Goal: Communication & Community: Participate in discussion

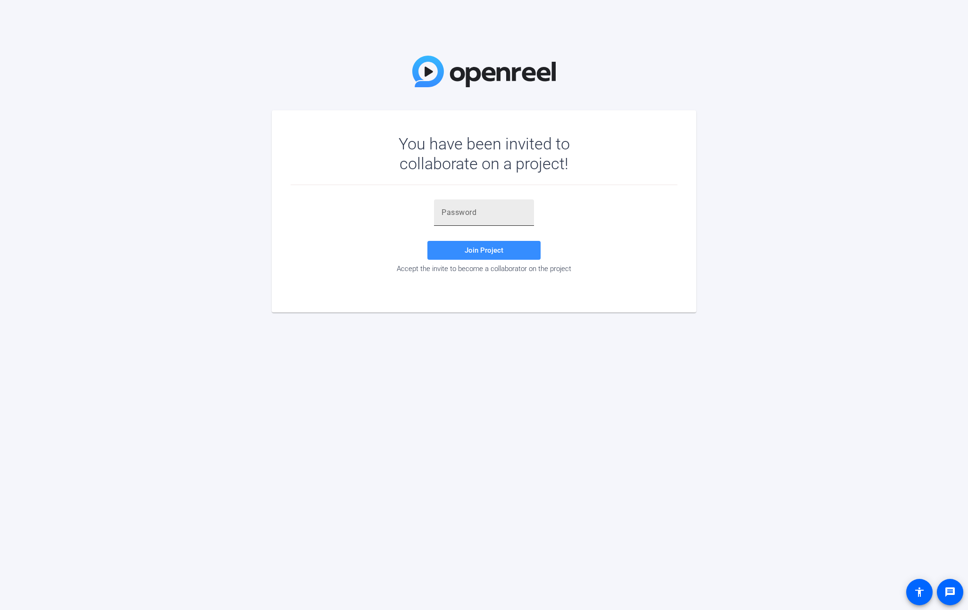
click at [488, 218] on input "text" at bounding box center [483, 212] width 85 height 11
paste input "v3dP4p"
type input "v3dP4p"
click at [461, 249] on span at bounding box center [483, 250] width 113 height 23
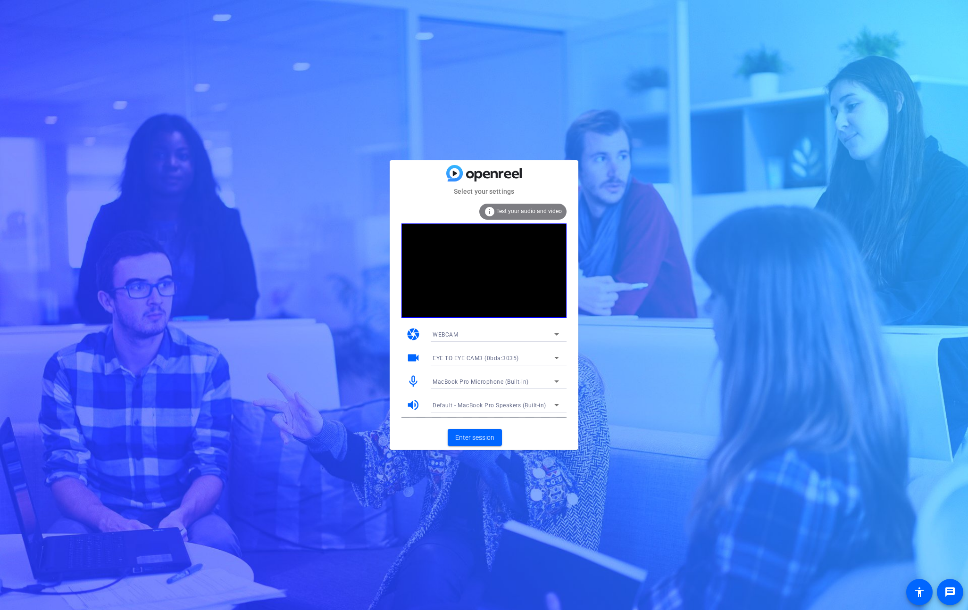
click at [478, 335] on div "WEBCAM" at bounding box center [493, 335] width 122 height 12
click at [454, 363] on span "DESKTOP" at bounding box center [445, 368] width 26 height 11
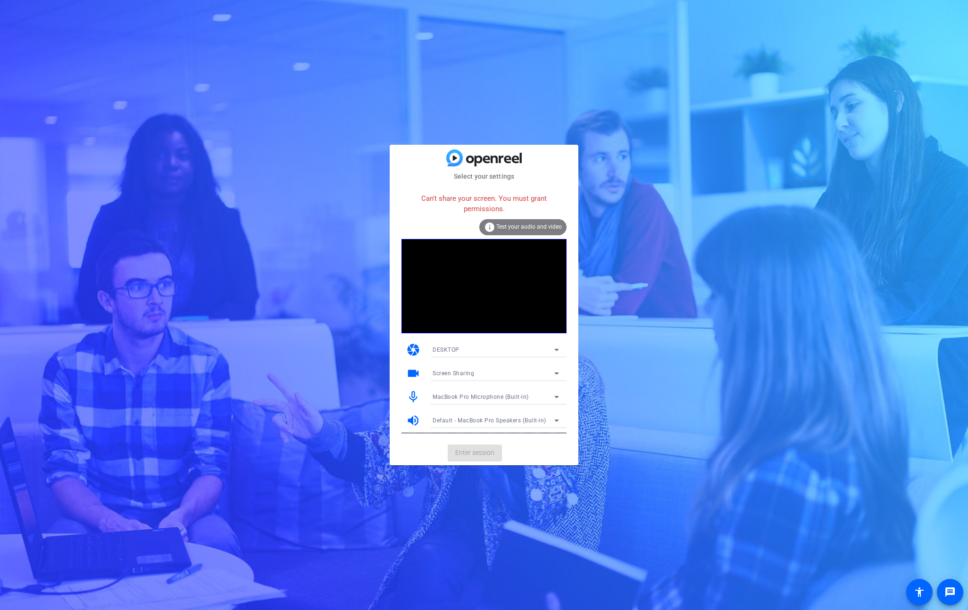
click at [480, 454] on mat-card-actions "Enter session" at bounding box center [484, 453] width 189 height 25
click at [501, 471] on div "Select your settings Can't share your screen. You must grant permissions. info …" at bounding box center [484, 305] width 968 height 610
click at [464, 350] on div "DESKTOP" at bounding box center [493, 350] width 122 height 12
click at [463, 363] on mat-option "WEBCAM" at bounding box center [495, 368] width 141 height 15
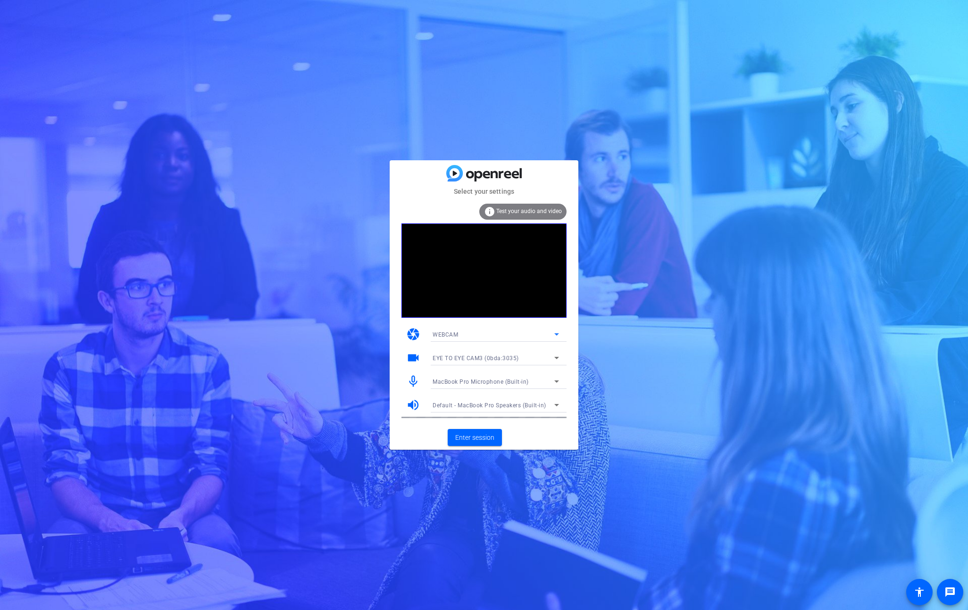
click at [509, 358] on span "EYE TO EYE CAM3 (0bda:3035)" at bounding box center [475, 358] width 86 height 7
click at [496, 390] on span "Logitech Webcam C920-C (046d:0841)" at bounding box center [484, 391] width 105 height 11
click at [475, 436] on span "Enter session" at bounding box center [474, 438] width 39 height 10
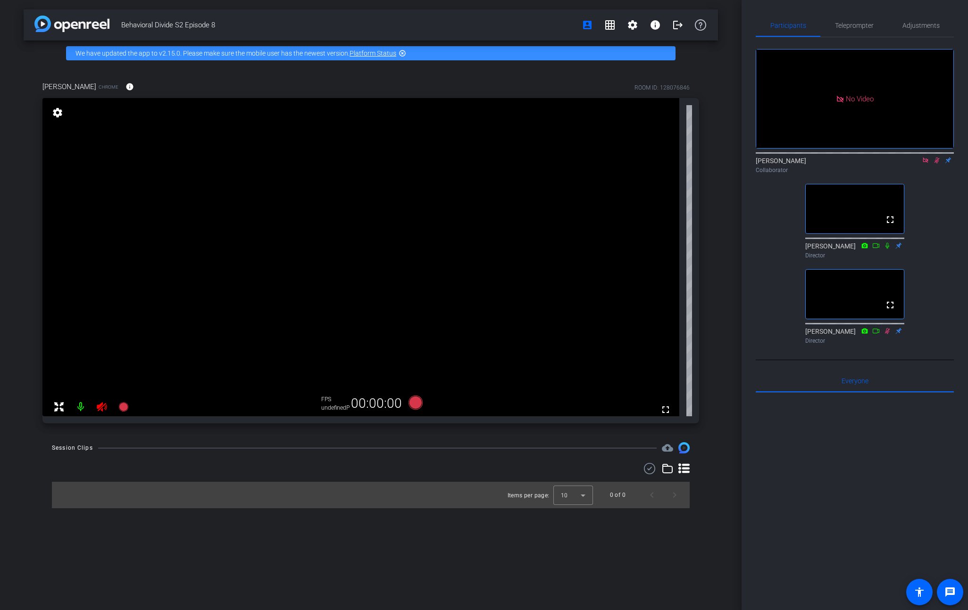
click at [741, 337] on div "Behavioral Divide S2 Episode 8 account_box grid_on settings info logout We have…" at bounding box center [484, 305] width 968 height 610
click at [848, 23] on span "Teleprompter" at bounding box center [854, 25] width 39 height 7
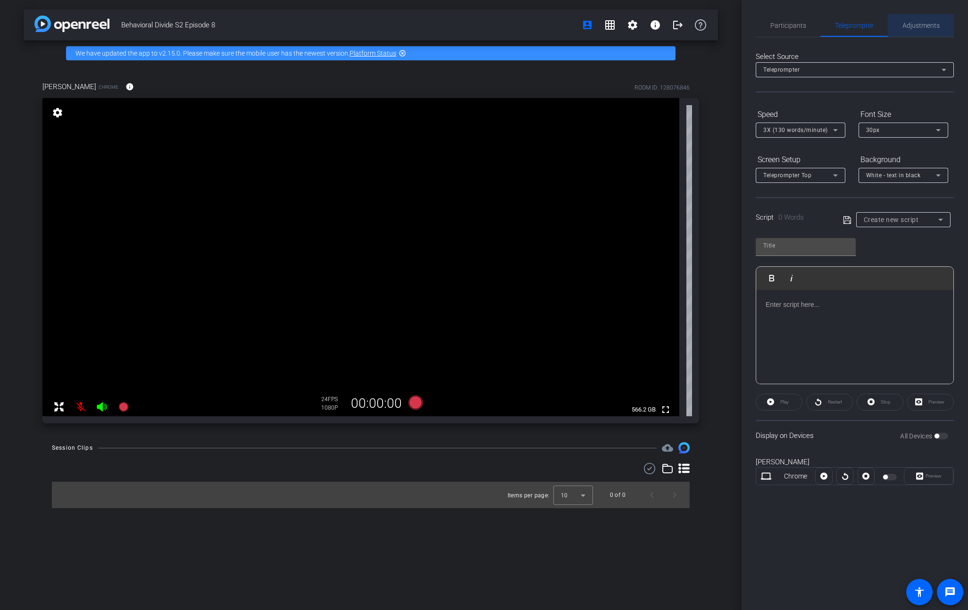
click at [923, 24] on span "Adjustments" at bounding box center [920, 25] width 37 height 7
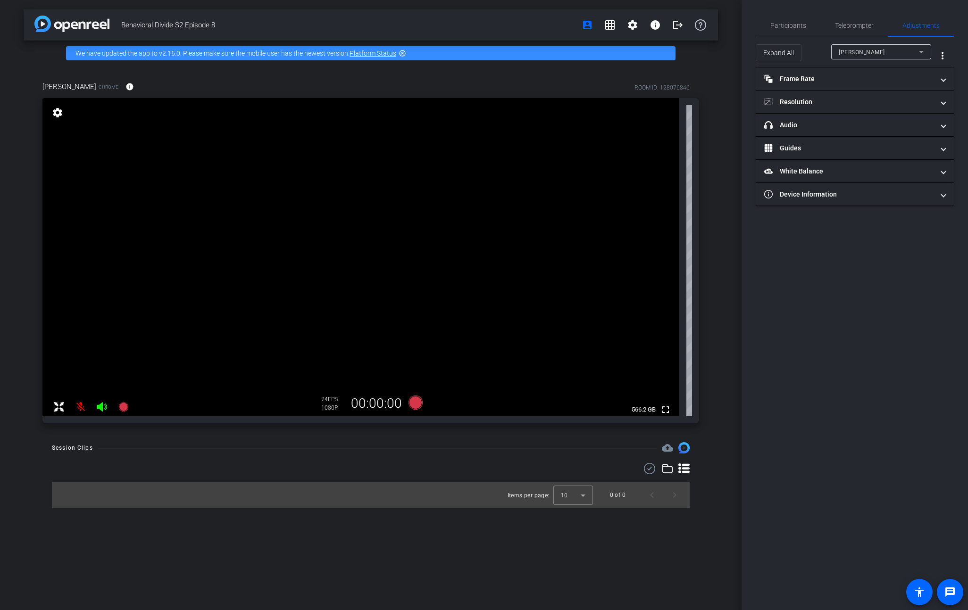
click at [914, 52] on div "Ellen Peters" at bounding box center [878, 52] width 80 height 12
click at [914, 52] on div at bounding box center [484, 305] width 968 height 610
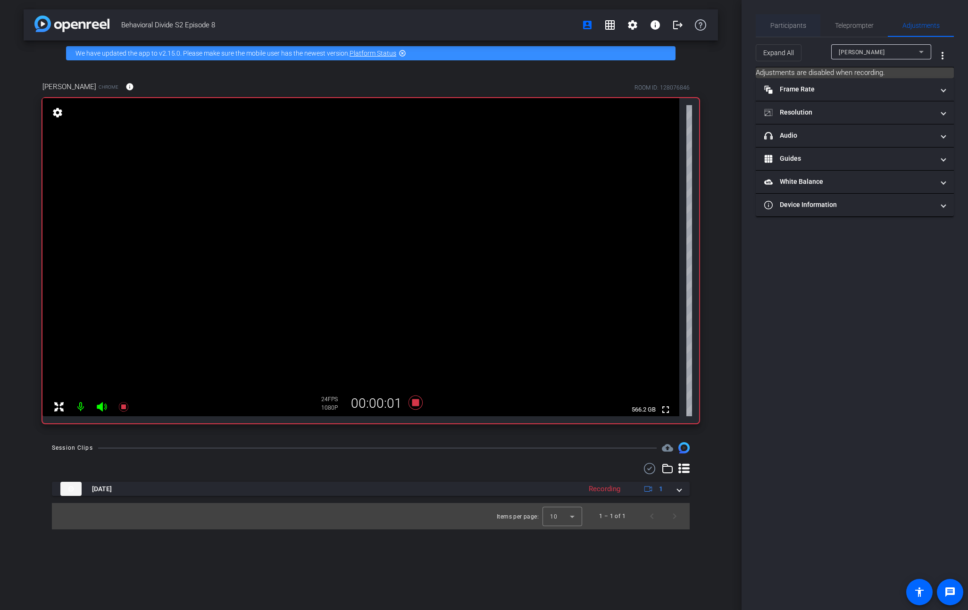
click at [791, 22] on span "Participants" at bounding box center [788, 25] width 36 height 7
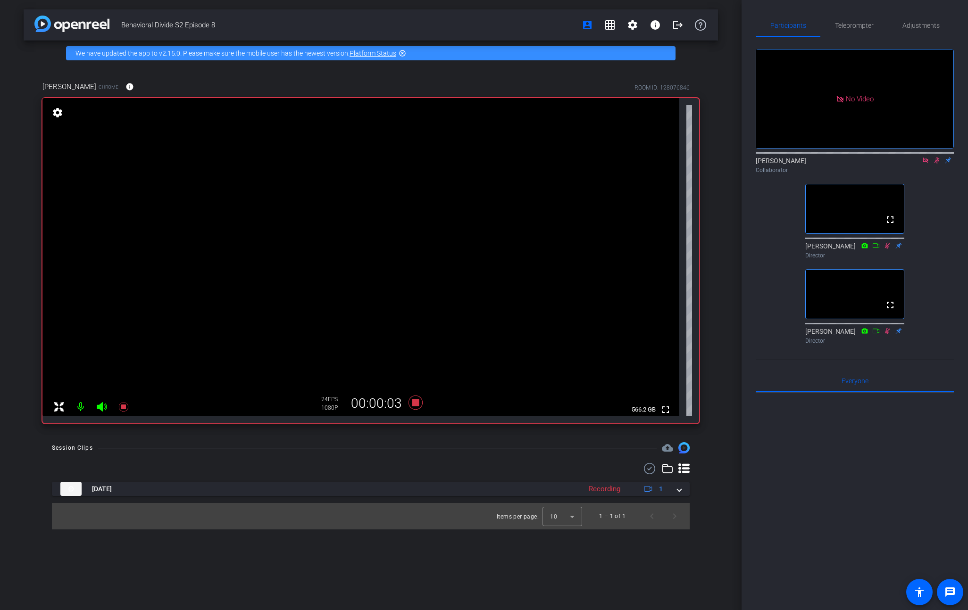
click at [887, 242] on icon at bounding box center [887, 245] width 5 height 6
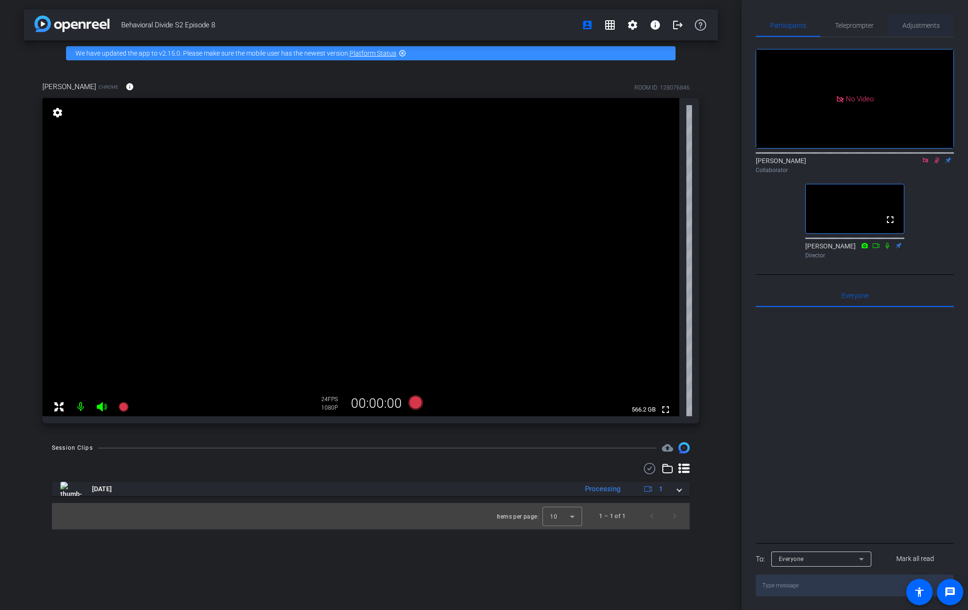
click at [914, 26] on span "Adjustments" at bounding box center [920, 25] width 37 height 7
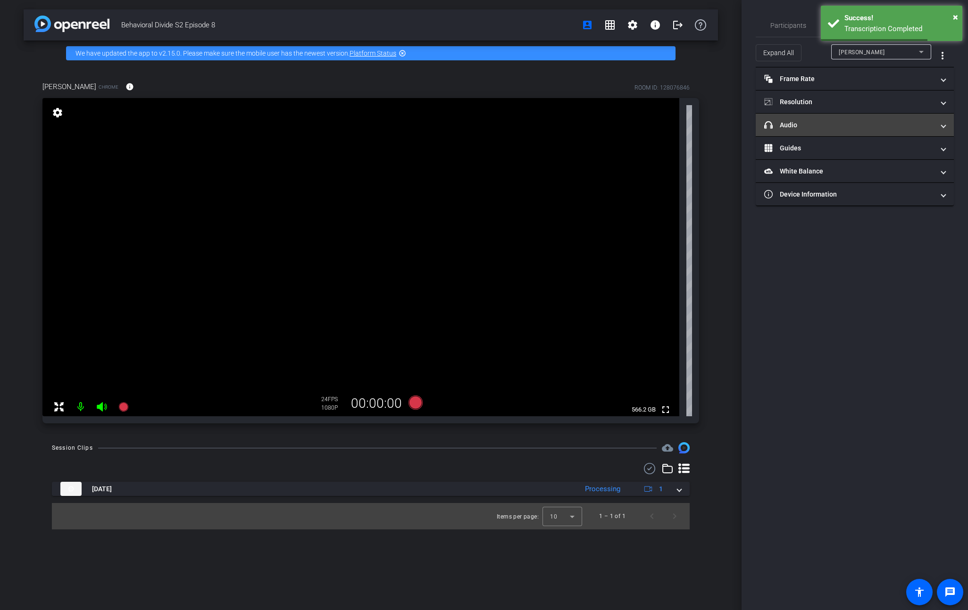
click at [945, 126] on mat-expansion-panel-header "headphone icon Audio" at bounding box center [854, 125] width 198 height 23
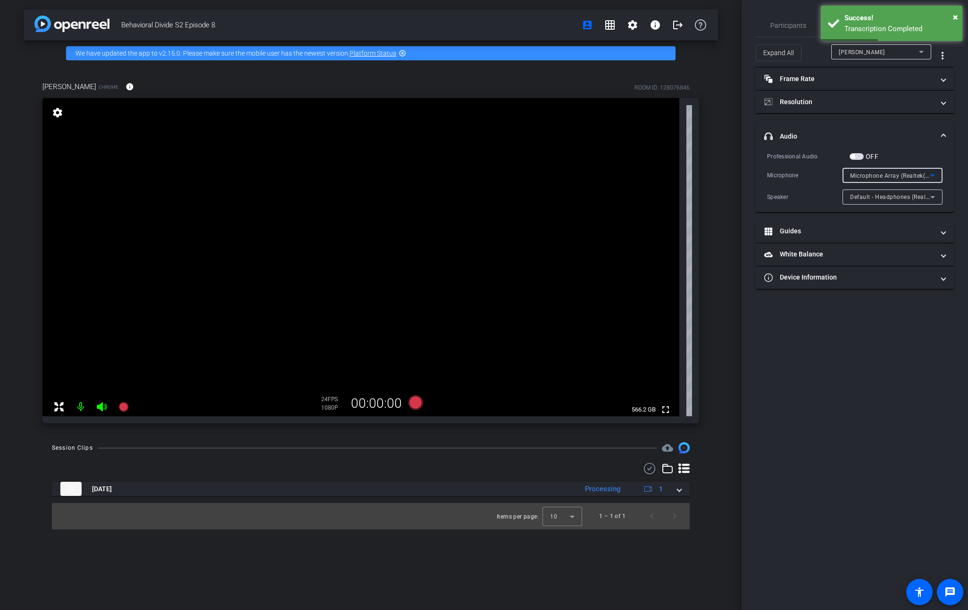
click at [919, 176] on span "Microphone Array (Realtek(R) Audio)" at bounding box center [900, 176] width 101 height 8
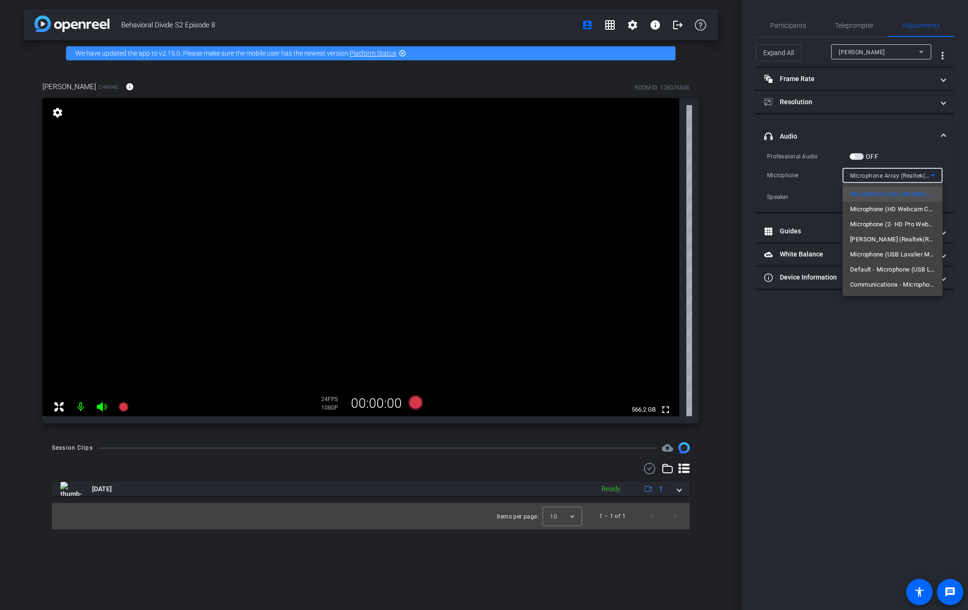
click at [740, 167] on div at bounding box center [484, 305] width 968 height 610
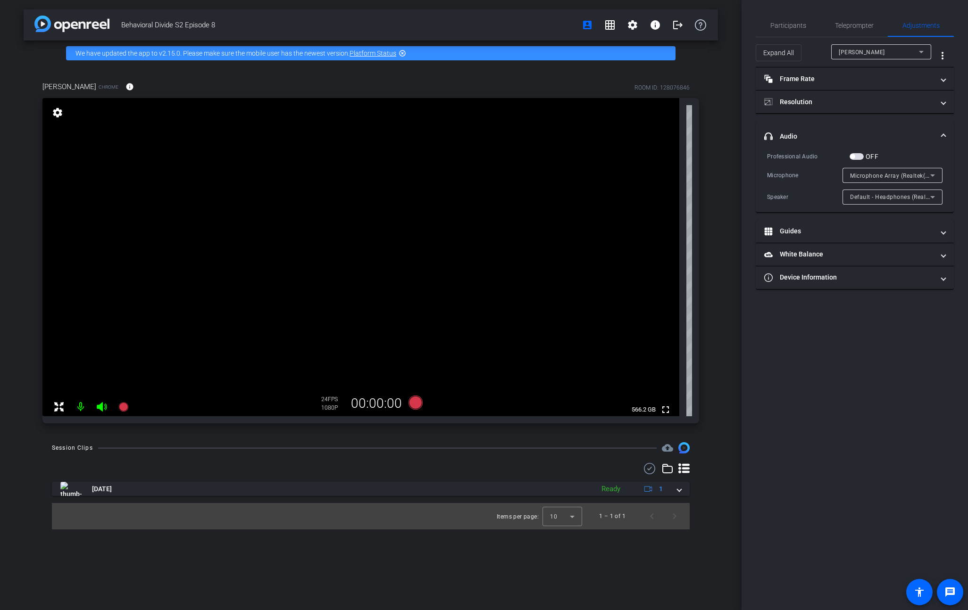
click at [906, 196] on span "Default - Headphones (Realtek(R) Audio)" at bounding box center [906, 197] width 112 height 8
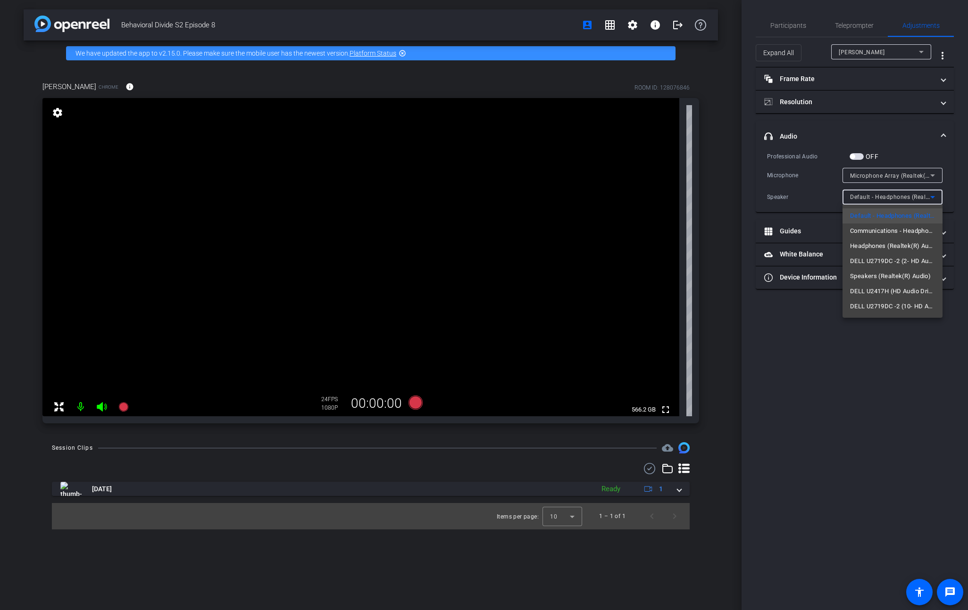
click at [959, 188] on div at bounding box center [484, 305] width 968 height 610
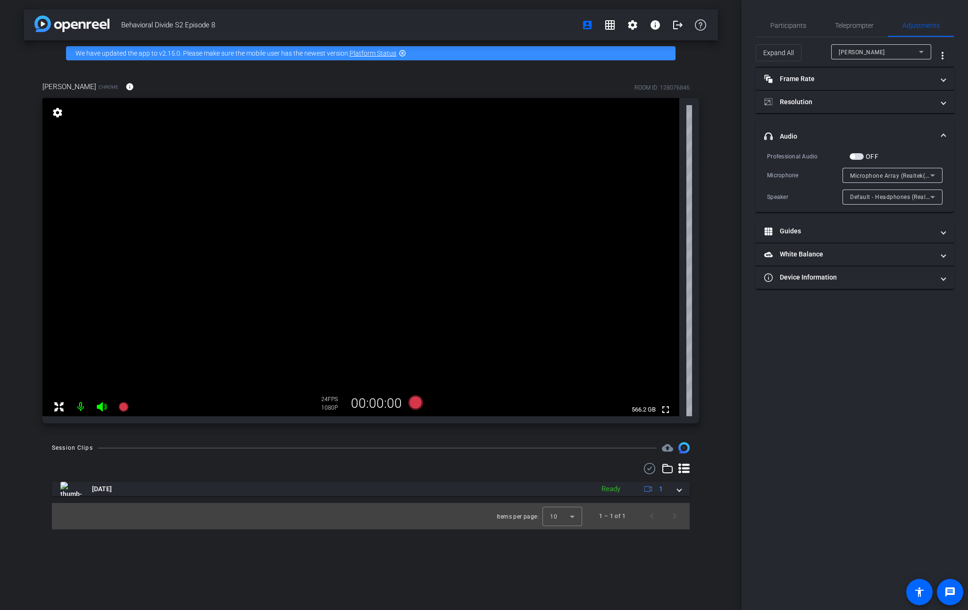
click at [927, 174] on icon at bounding box center [932, 175] width 11 height 11
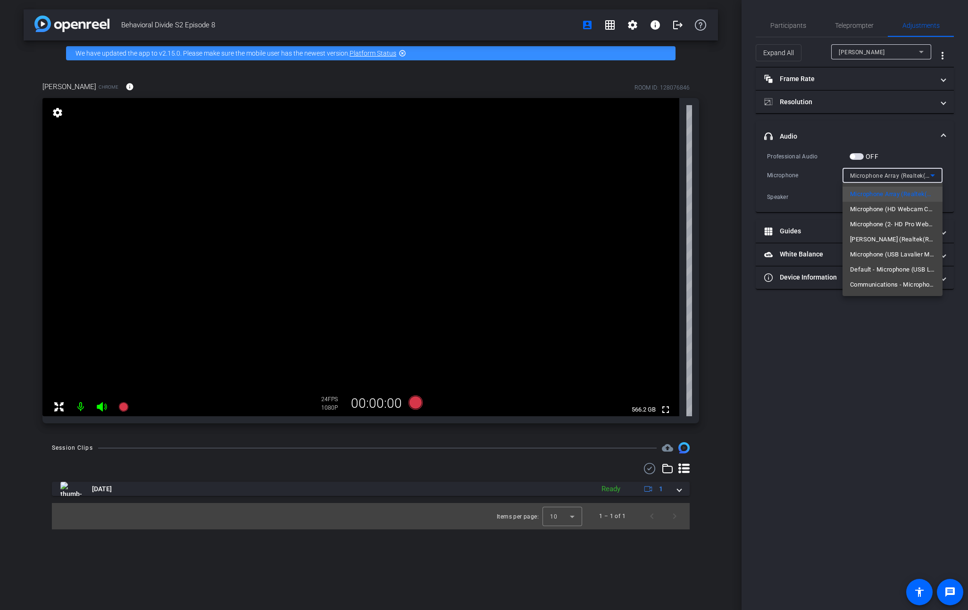
click at [952, 202] on div at bounding box center [484, 305] width 968 height 610
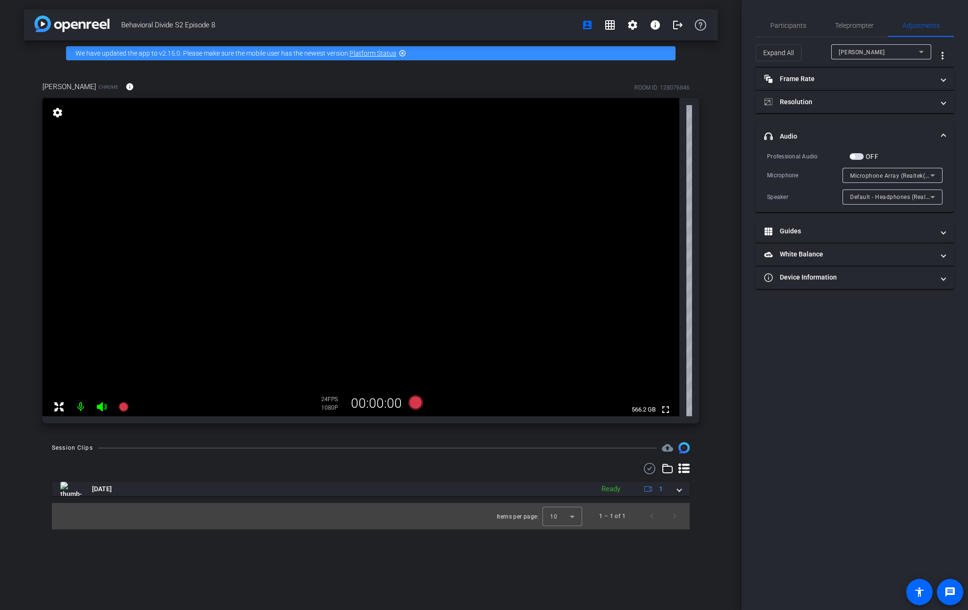
click at [930, 197] on icon at bounding box center [932, 196] width 11 height 11
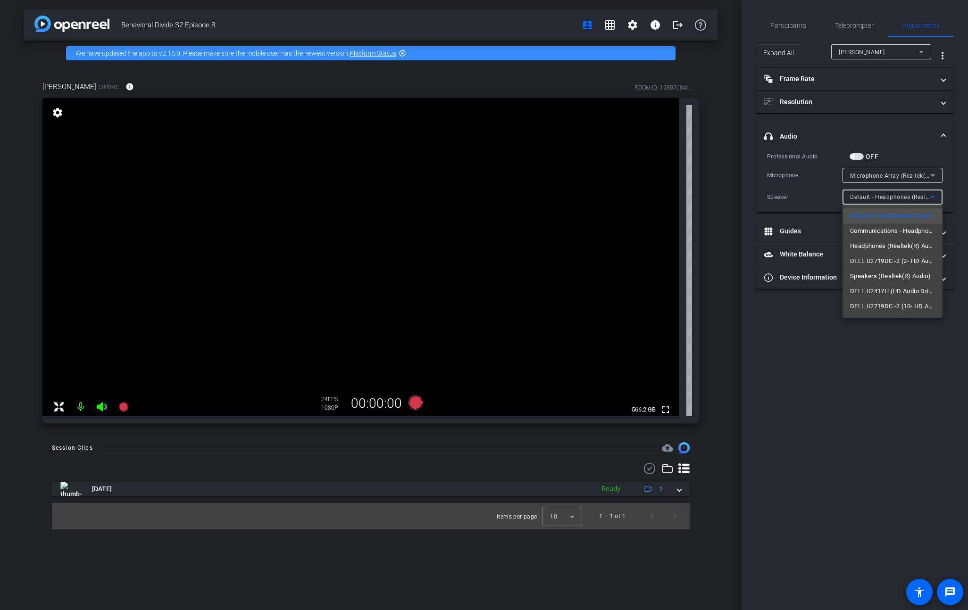
click at [867, 370] on div at bounding box center [484, 305] width 968 height 610
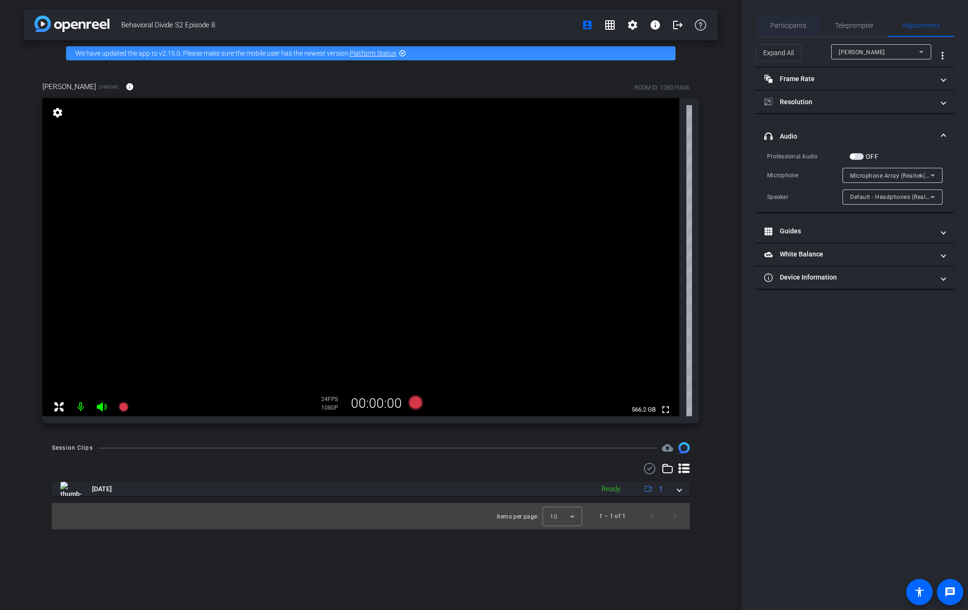
click at [790, 25] on span "Participants" at bounding box center [788, 25] width 36 height 7
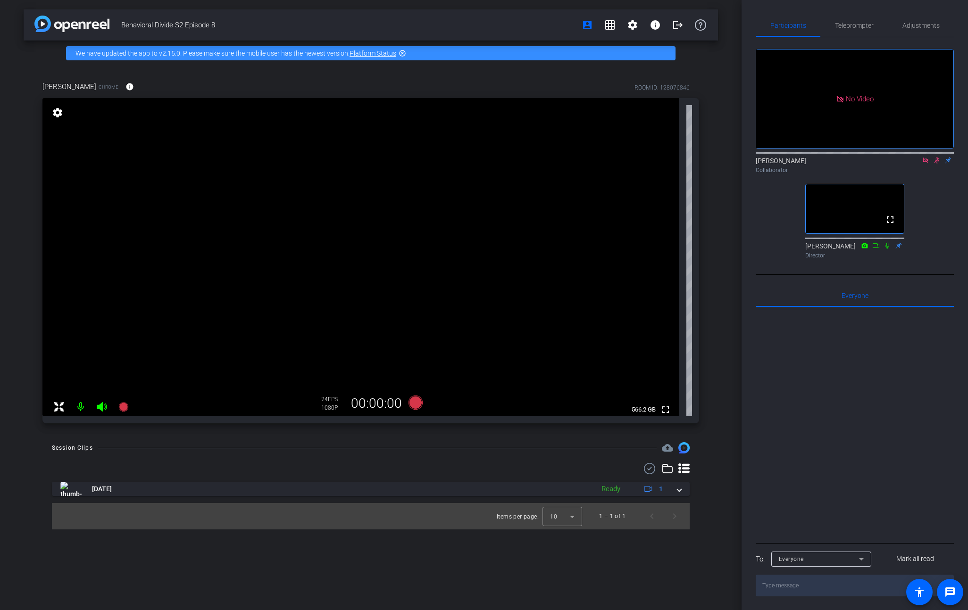
click at [924, 158] on icon at bounding box center [924, 160] width 5 height 5
click at [765, 140] on mat-icon "settings" at bounding box center [767, 134] width 11 height 11
click at [944, 199] on div at bounding box center [484, 305] width 968 height 610
click at [926, 164] on icon at bounding box center [925, 160] width 8 height 7
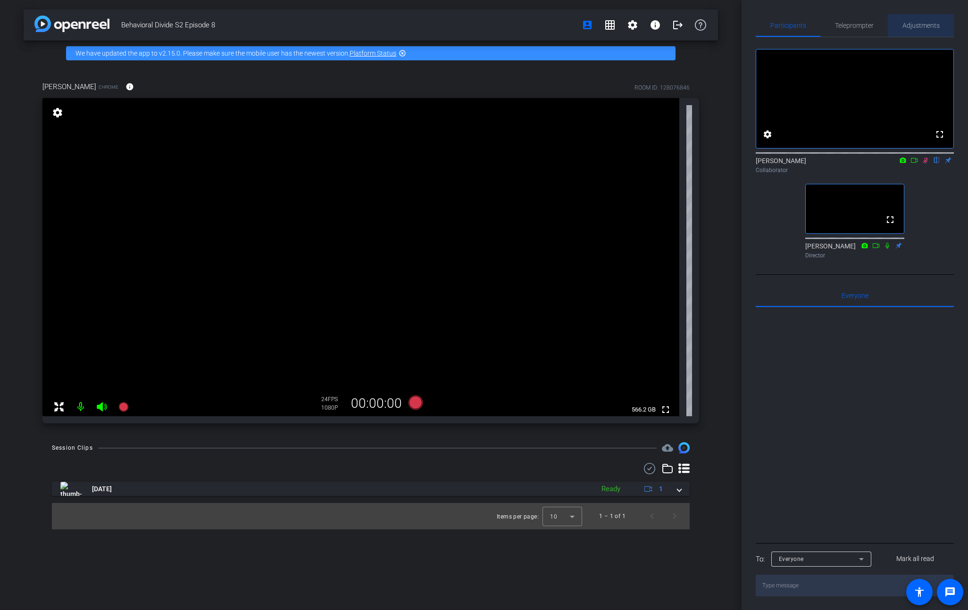
click at [909, 24] on span "Adjustments" at bounding box center [920, 25] width 37 height 7
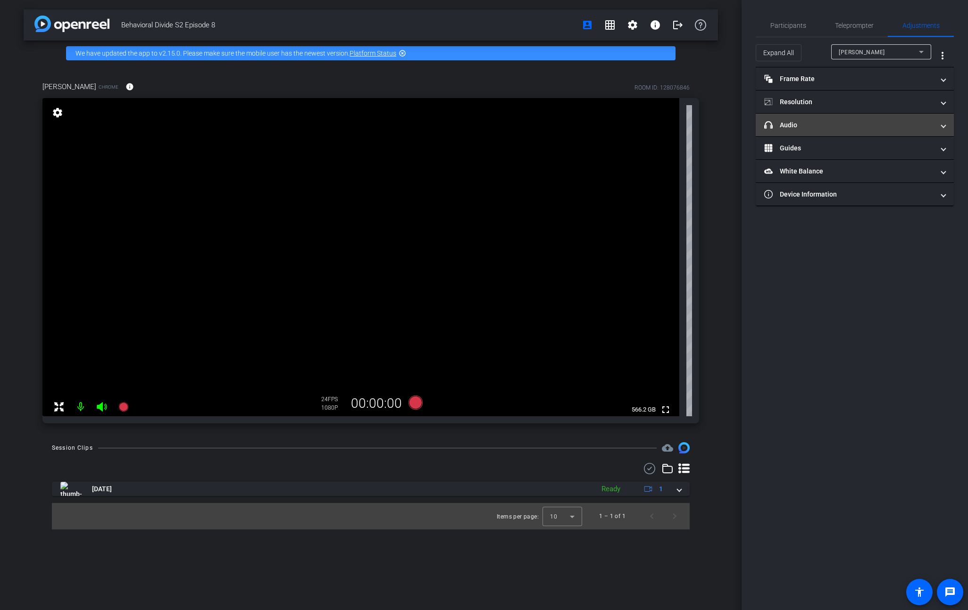
click at [937, 124] on span "headphone icon Audio" at bounding box center [852, 125] width 177 height 10
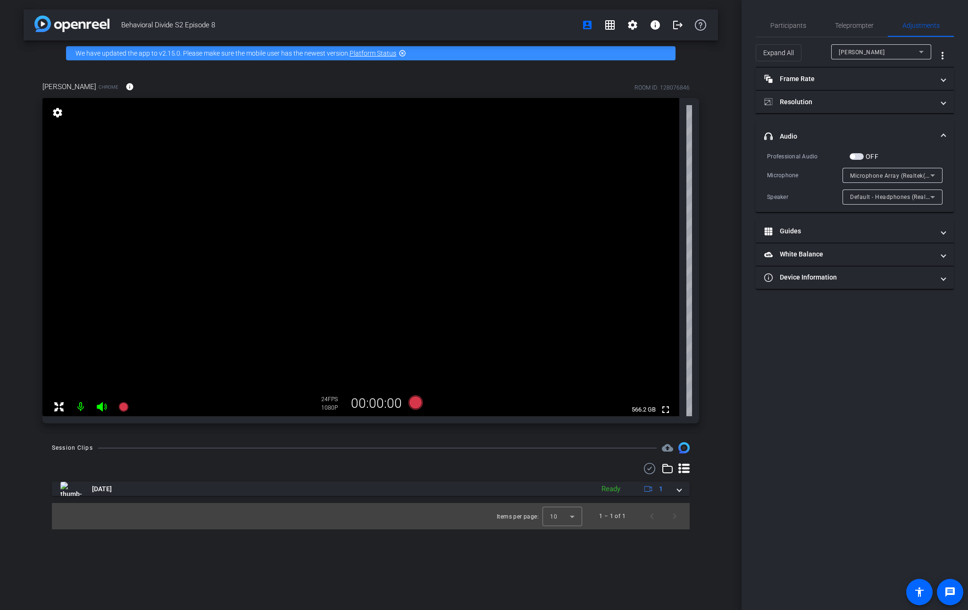
click at [930, 172] on icon at bounding box center [932, 175] width 11 height 11
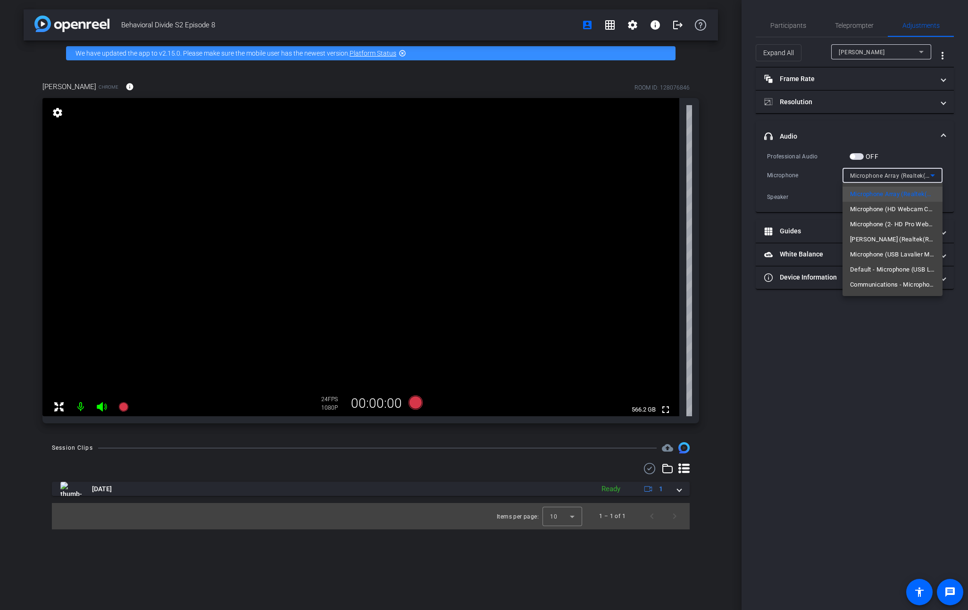
click at [933, 175] on div at bounding box center [484, 305] width 968 height 610
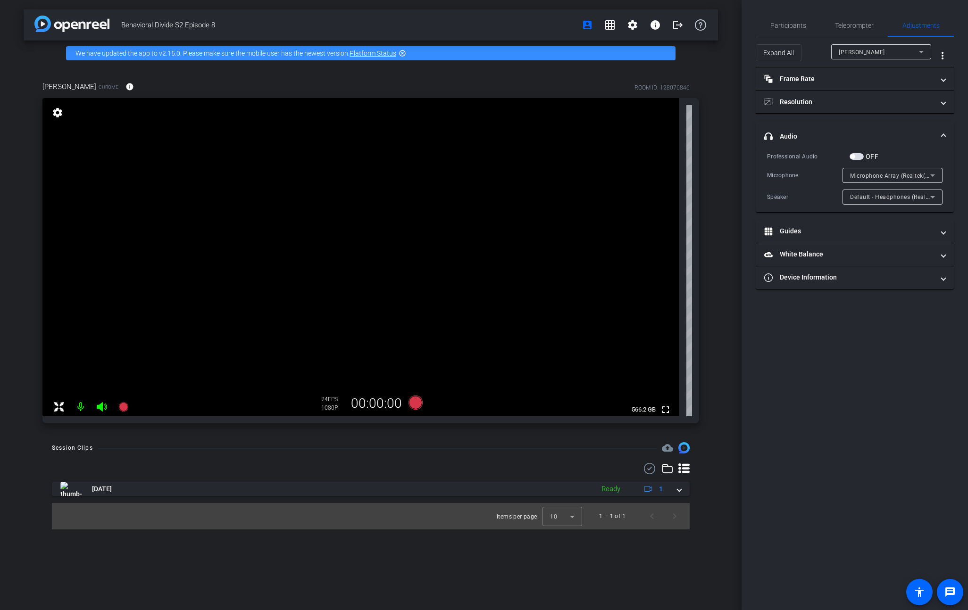
click at [931, 196] on icon at bounding box center [932, 197] width 5 height 2
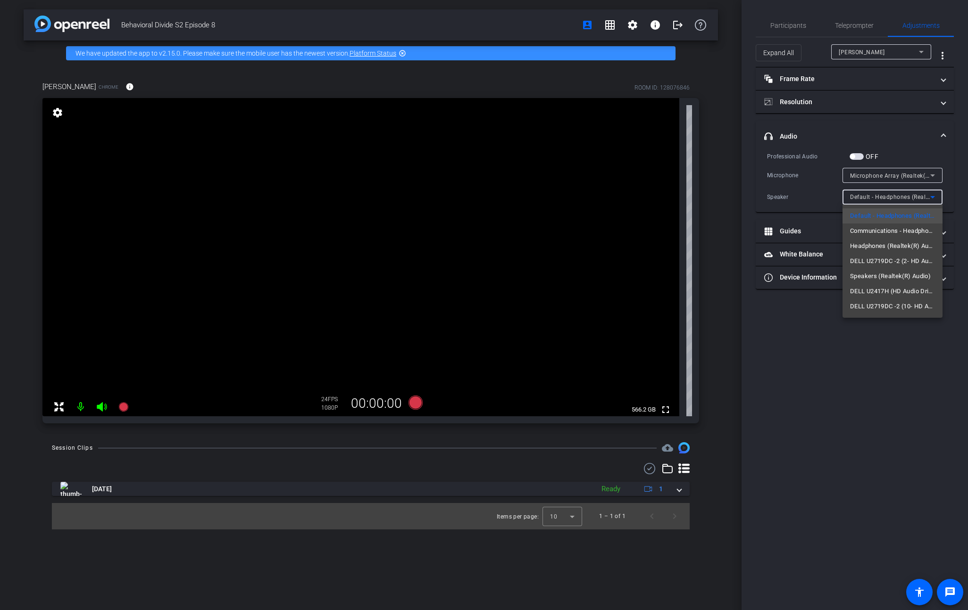
click at [934, 174] on div at bounding box center [484, 305] width 968 height 610
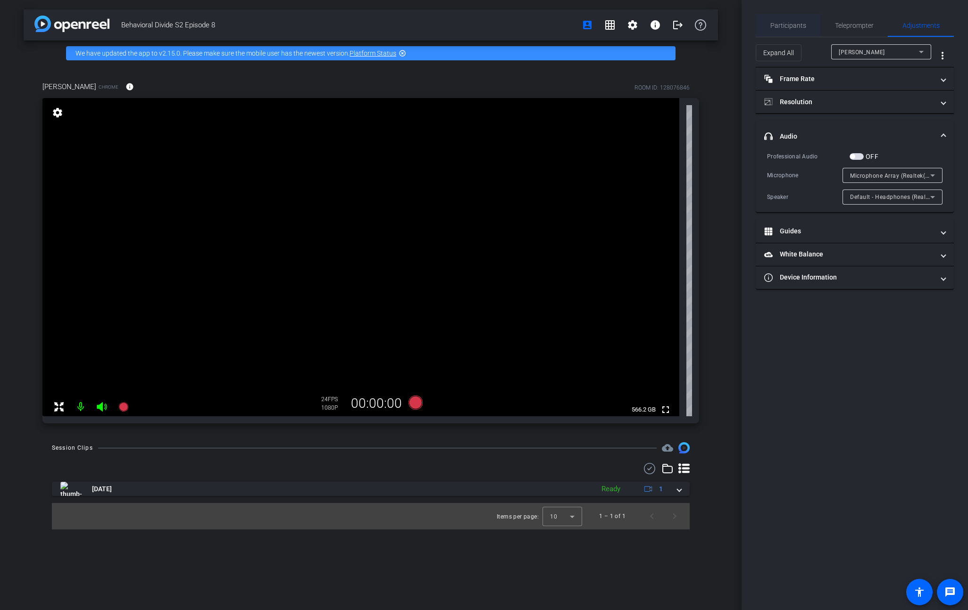
click at [781, 27] on span "Participants" at bounding box center [788, 25] width 36 height 7
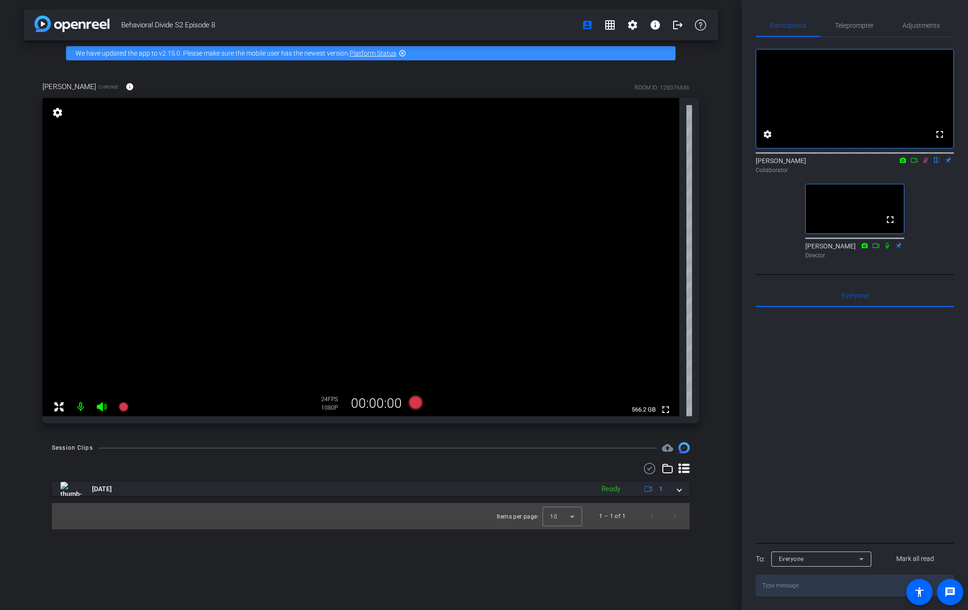
click at [901, 163] on icon at bounding box center [903, 160] width 6 height 5
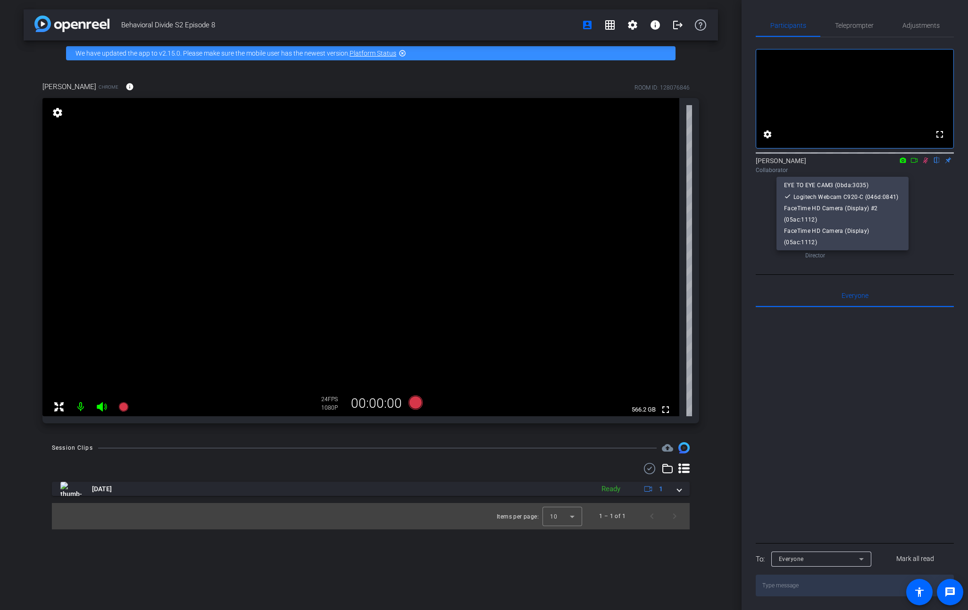
click at [926, 182] on div at bounding box center [484, 305] width 968 height 610
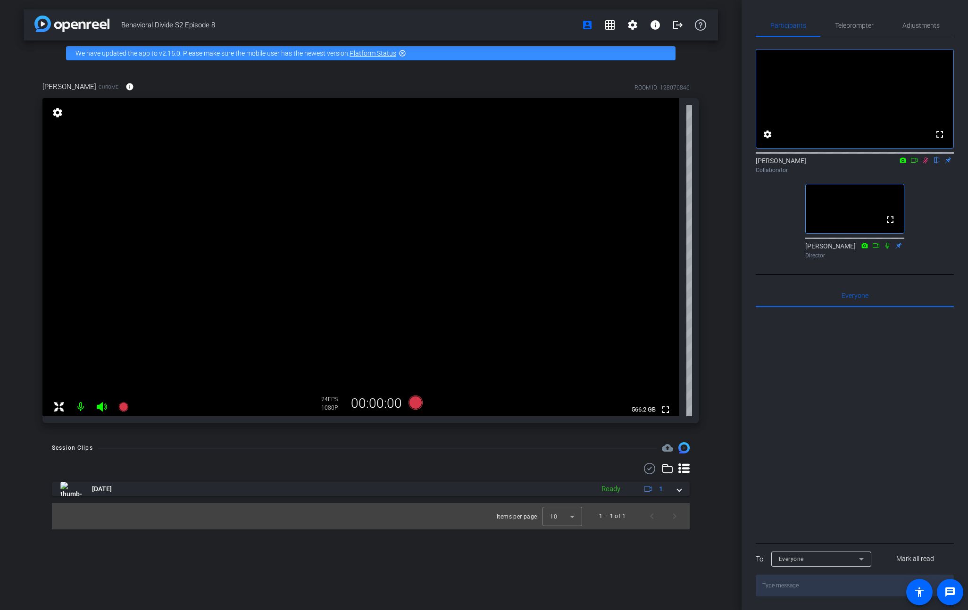
click at [914, 164] on icon at bounding box center [914, 160] width 8 height 7
click at [849, 27] on span "Teleprompter" at bounding box center [854, 25] width 39 height 7
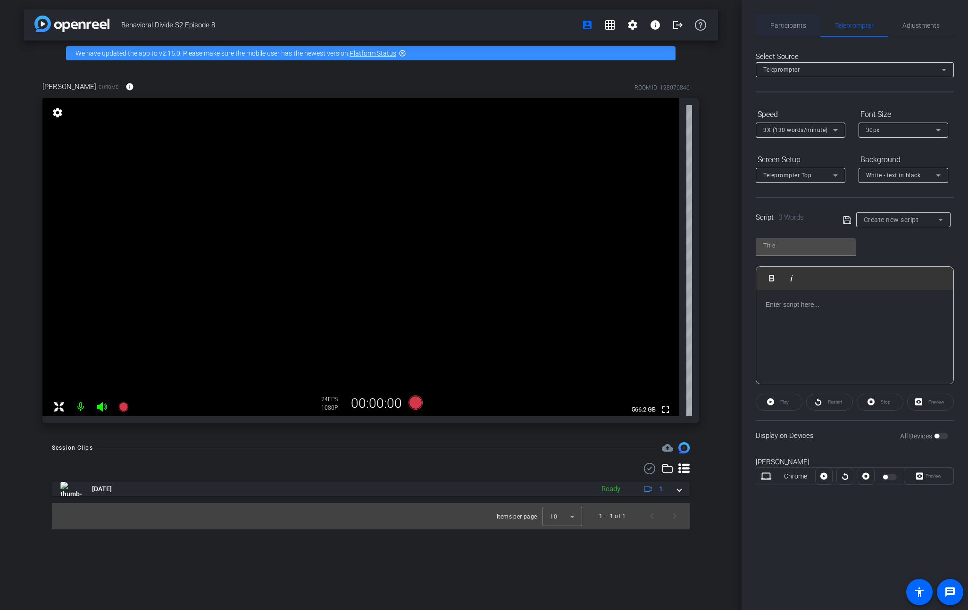
click at [793, 25] on span "Participants" at bounding box center [788, 25] width 36 height 7
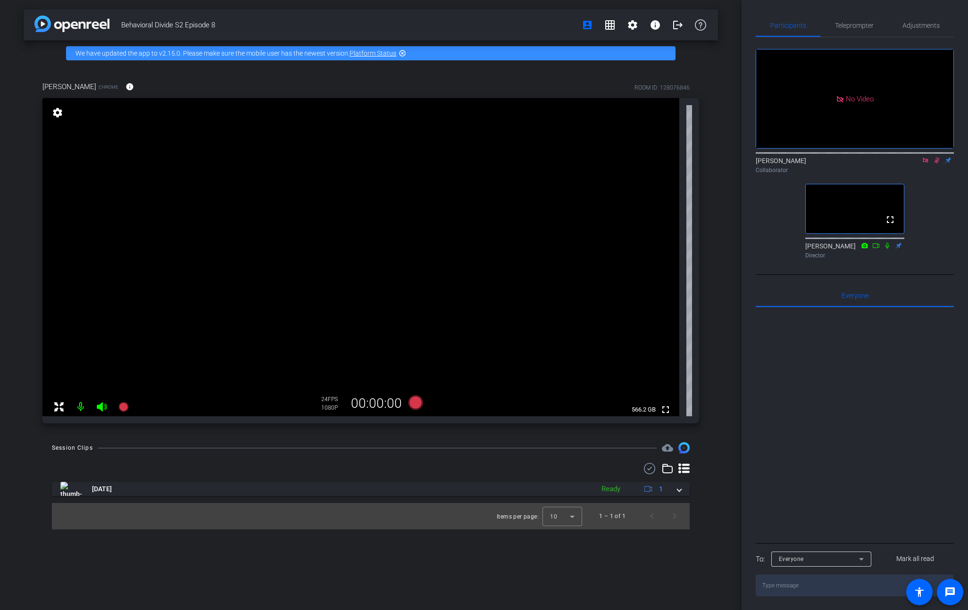
click at [936, 158] on icon at bounding box center [936, 161] width 5 height 6
click at [633, 25] on mat-icon "settings" at bounding box center [632, 24] width 11 height 11
click at [654, 46] on span "Session Settings" at bounding box center [654, 44] width 50 height 11
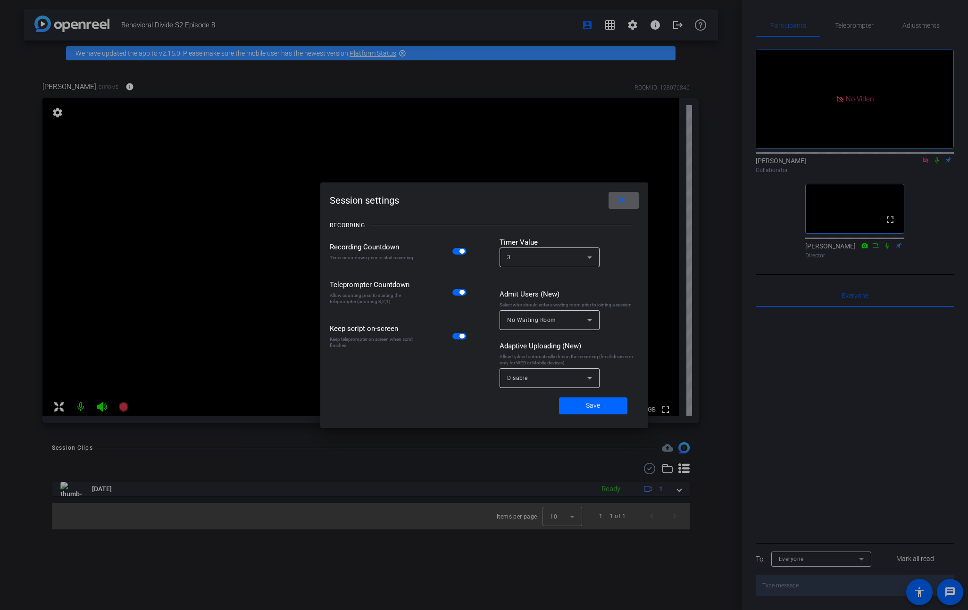
click at [621, 202] on mat-icon "close" at bounding box center [621, 200] width 12 height 12
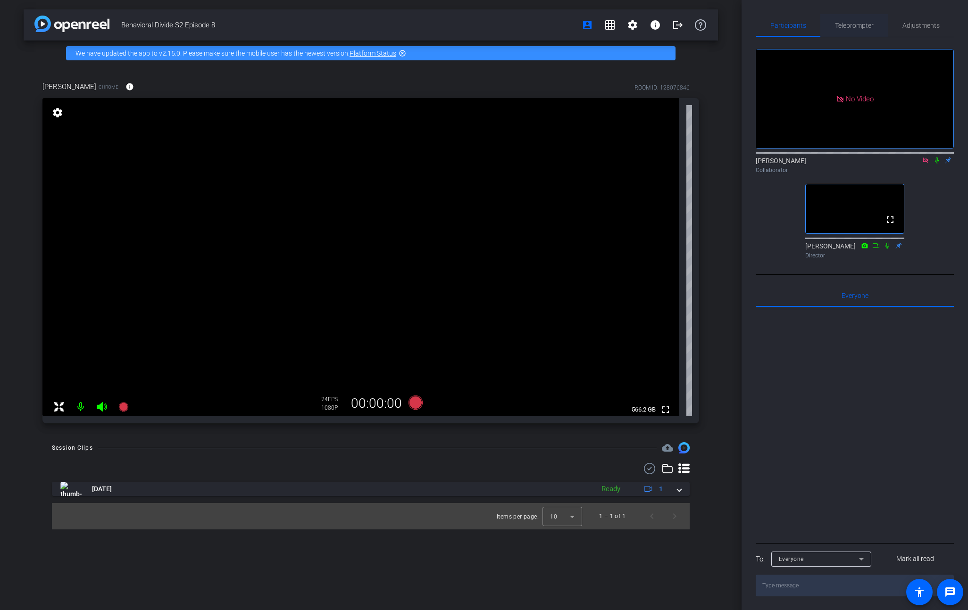
click at [851, 24] on span "Teleprompter" at bounding box center [854, 25] width 39 height 7
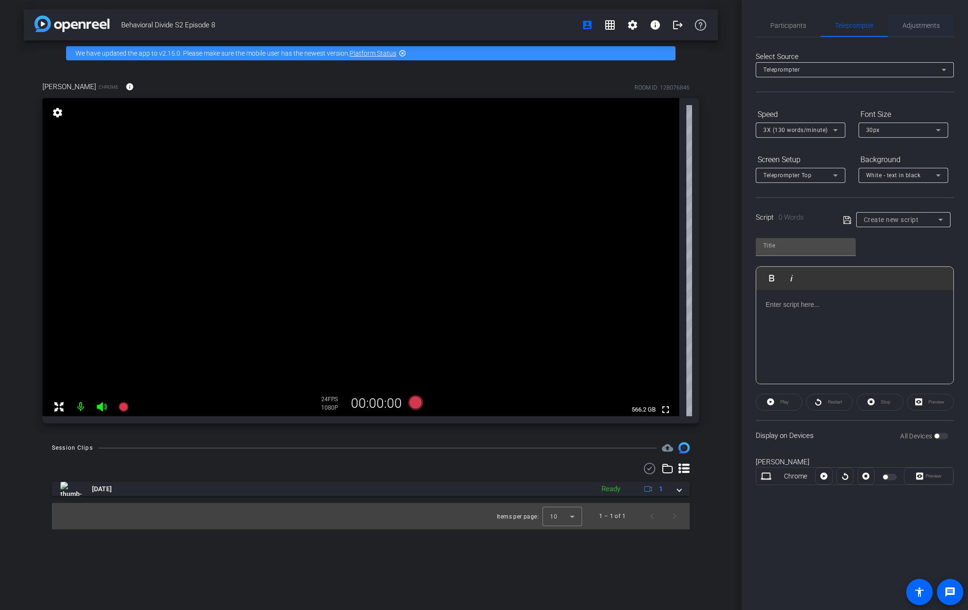
click at [931, 26] on span "Adjustments" at bounding box center [920, 25] width 37 height 7
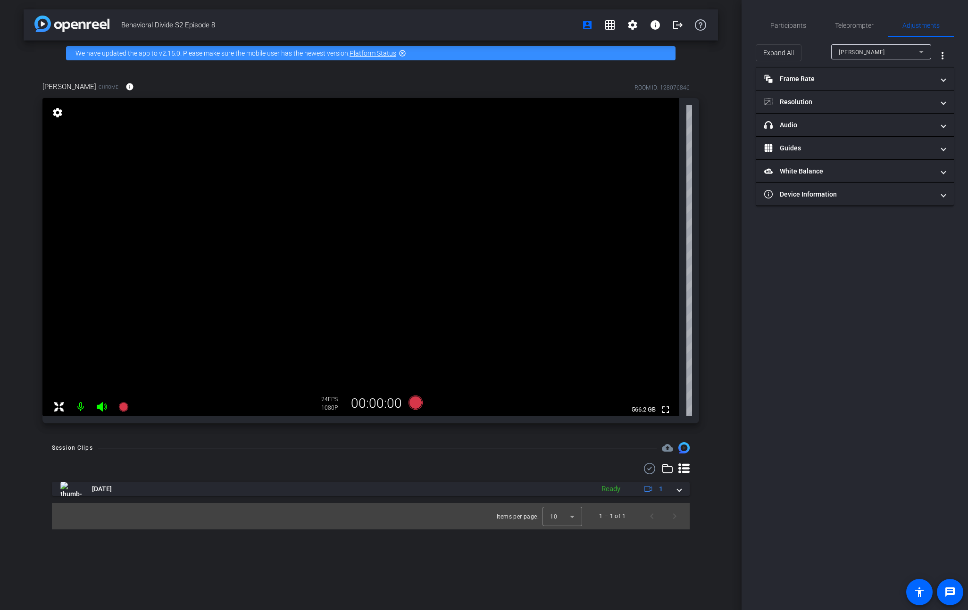
click at [905, 49] on div "Ellen Peters" at bounding box center [878, 52] width 80 height 12
click at [890, 51] on div at bounding box center [484, 305] width 968 height 610
click at [937, 124] on span "headphone icon Audio" at bounding box center [852, 125] width 177 height 10
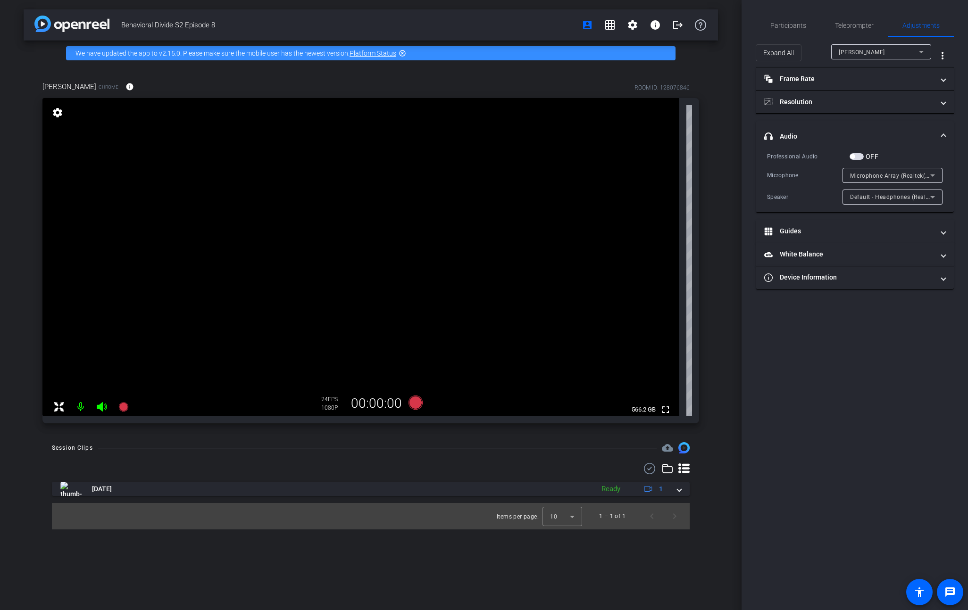
click at [887, 176] on span "Microphone Array (Realtek(R) Audio)" at bounding box center [900, 176] width 101 height 8
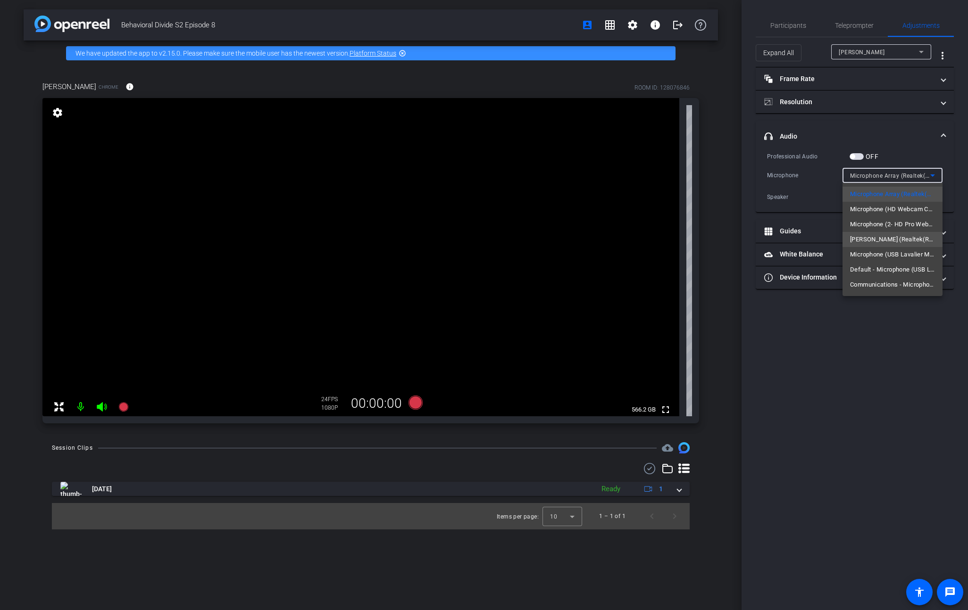
click at [884, 237] on span "Jack Mic (Realtek(R) Audio)" at bounding box center [892, 239] width 85 height 11
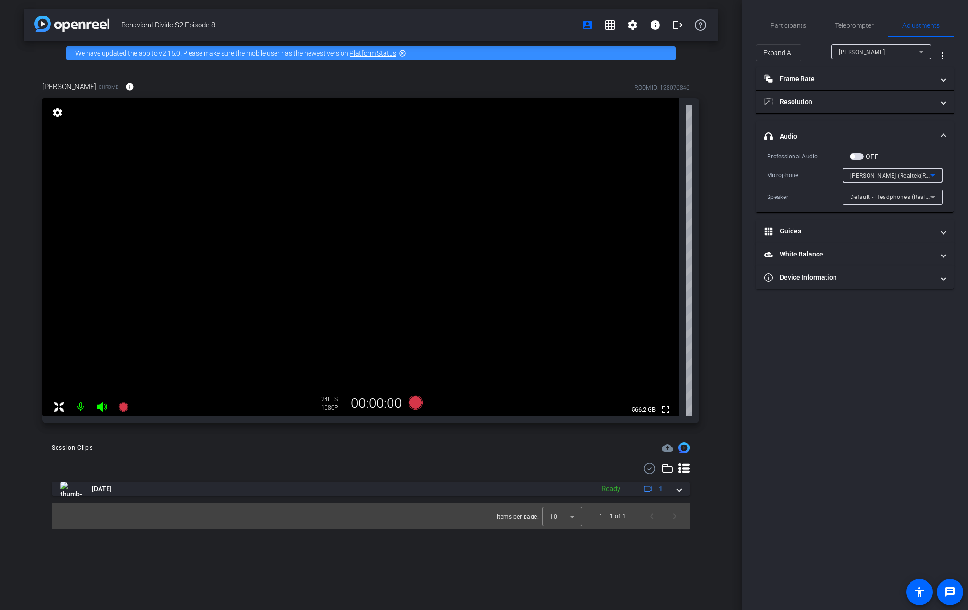
click at [887, 174] on span "Jack Mic (Realtek(R) Audio)" at bounding box center [899, 176] width 98 height 8
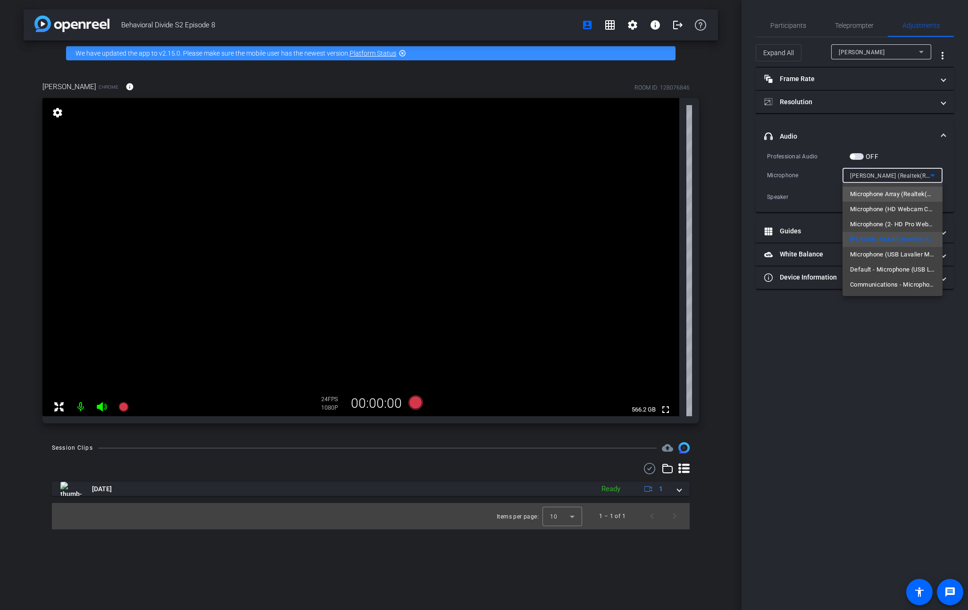
click at [888, 191] on span "Microphone Array (Realtek(R) Audio)" at bounding box center [892, 194] width 85 height 11
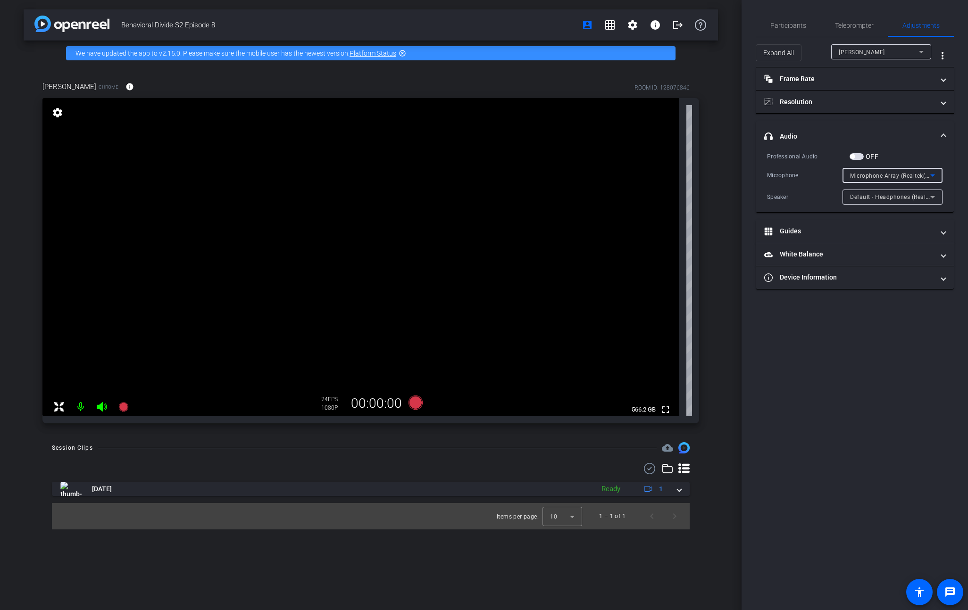
click at [903, 171] on div "Microphone Array (Realtek(R) Audio)" at bounding box center [890, 176] width 80 height 12
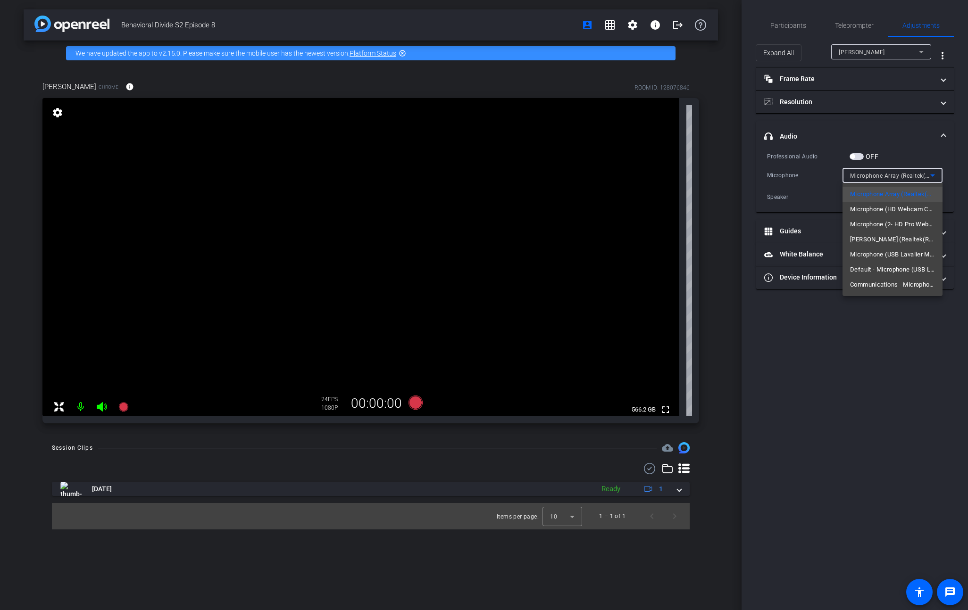
click at [961, 156] on div at bounding box center [484, 305] width 968 height 610
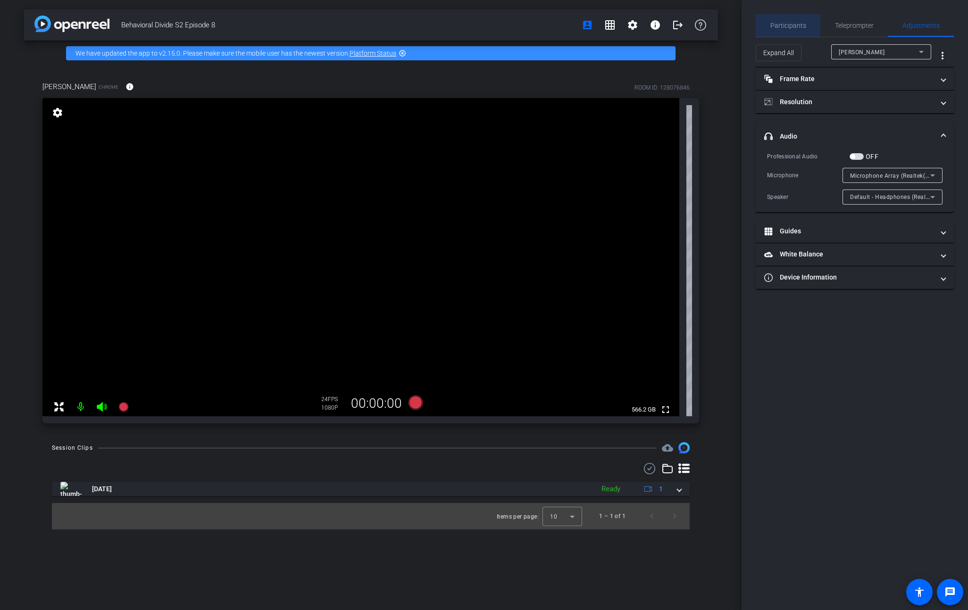
click at [789, 23] on span "Participants" at bounding box center [788, 25] width 36 height 7
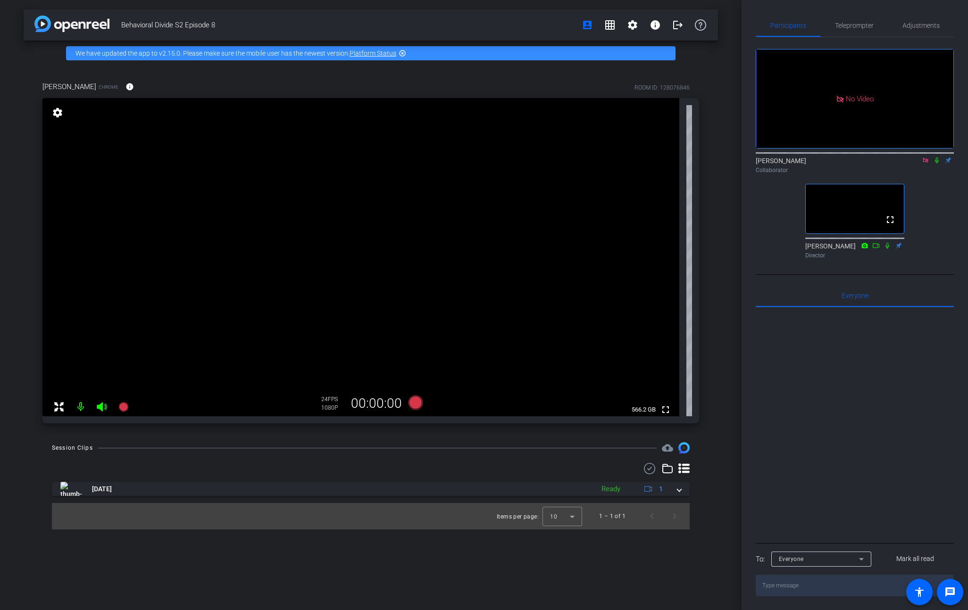
click at [934, 157] on icon at bounding box center [937, 160] width 8 height 7
click at [852, 28] on span "Teleprompter" at bounding box center [854, 25] width 39 height 7
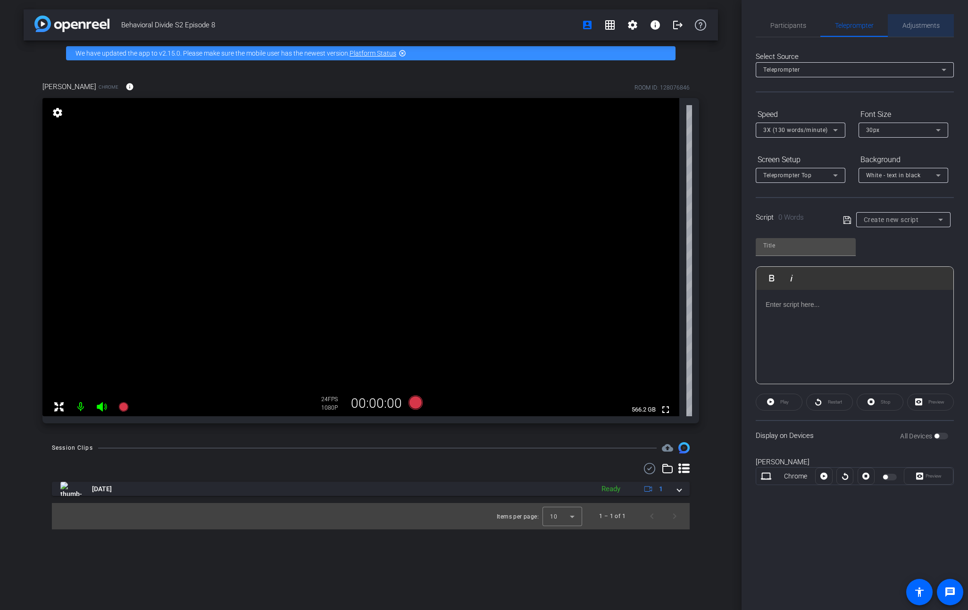
click at [925, 32] on span "Adjustments" at bounding box center [920, 25] width 37 height 23
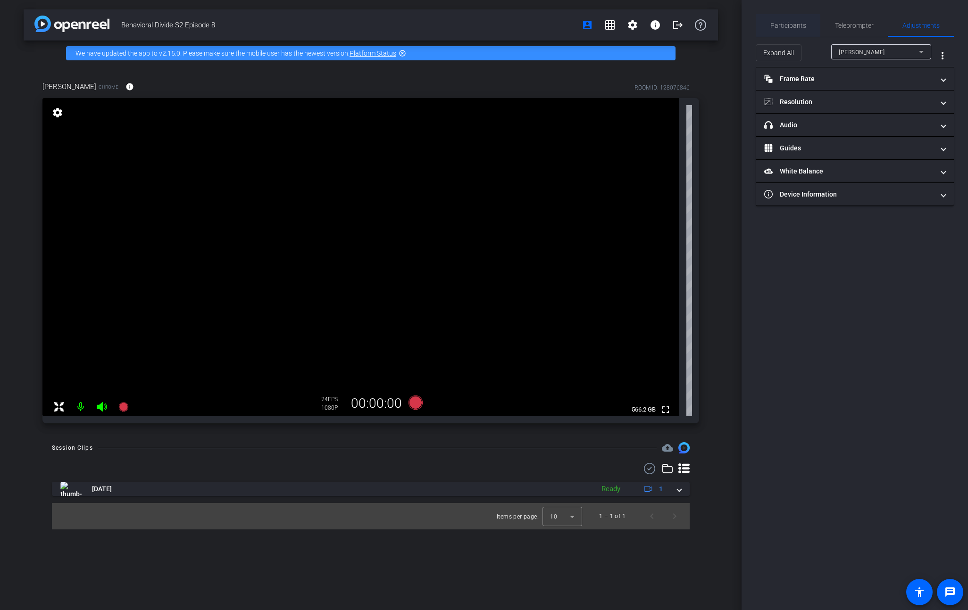
click at [788, 28] on span "Participants" at bounding box center [788, 25] width 36 height 7
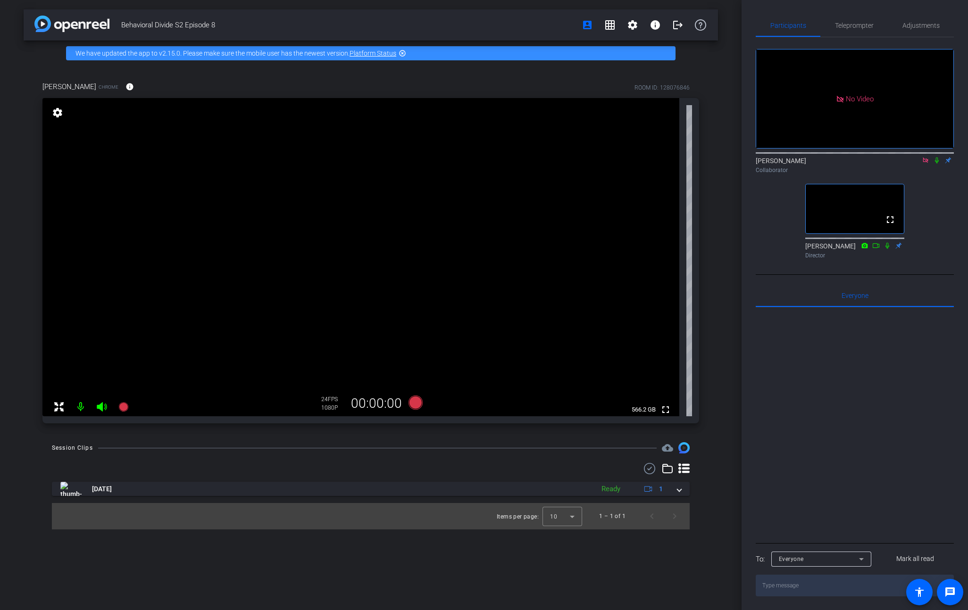
click at [926, 157] on icon at bounding box center [925, 160] width 8 height 7
click at [913, 164] on icon at bounding box center [914, 160] width 8 height 7
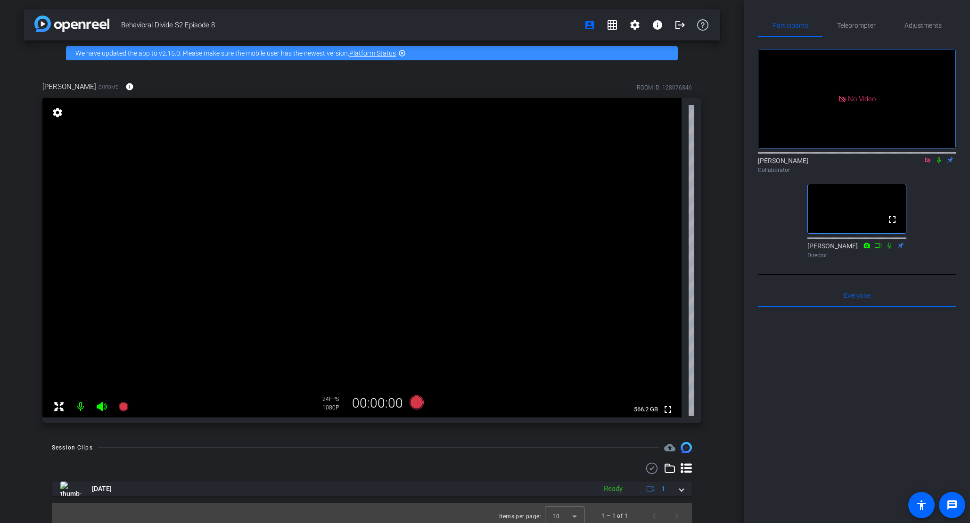
click at [945, 208] on div "No Video [PERSON_NAME] Collaborator fullscreen [PERSON_NAME] Director" at bounding box center [857, 149] width 198 height 225
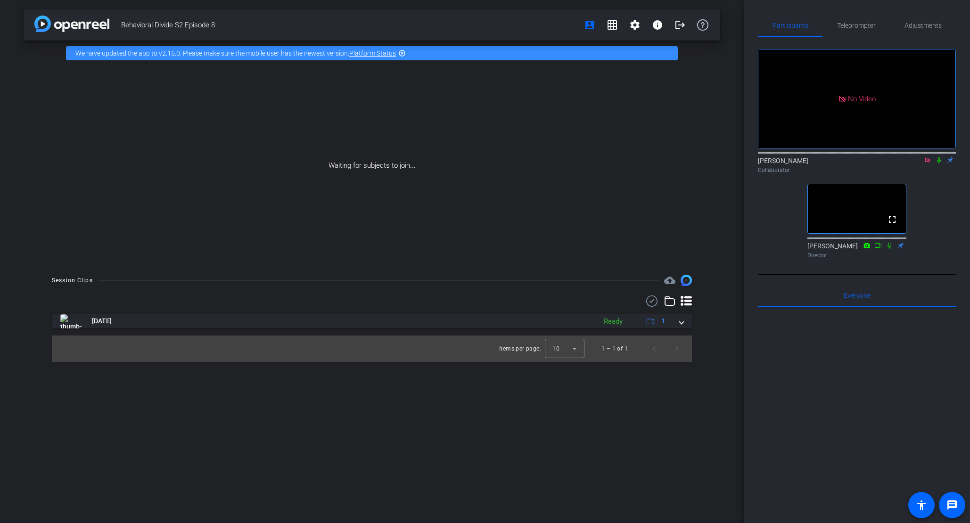
click at [956, 199] on div "Participants Teleprompter Adjustments No Video Ky Miller Collaborator fullscree…" at bounding box center [857, 261] width 226 height 523
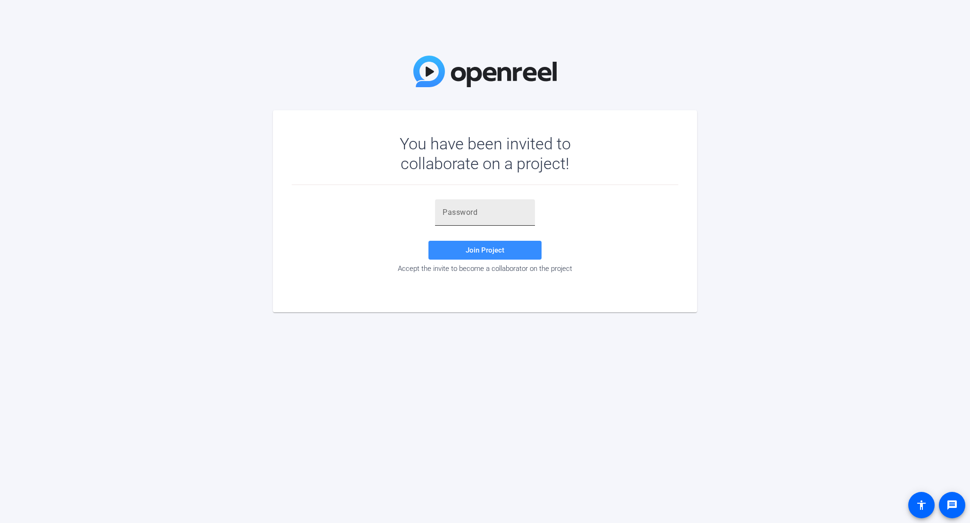
click at [460, 211] on input "text" at bounding box center [485, 212] width 85 height 11
paste input "v3dP4p"
type input "v3dP4p"
click at [463, 252] on span at bounding box center [485, 250] width 113 height 23
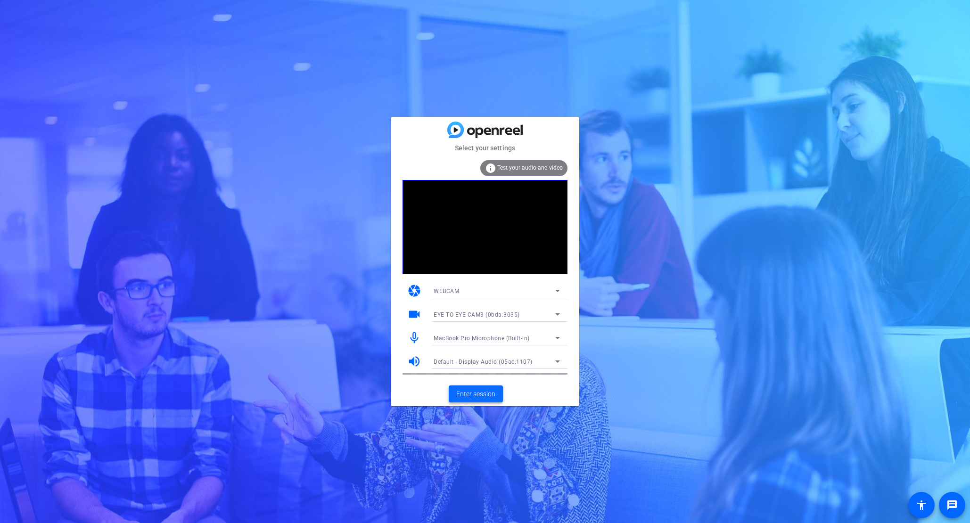
click at [496, 398] on span at bounding box center [476, 394] width 54 height 23
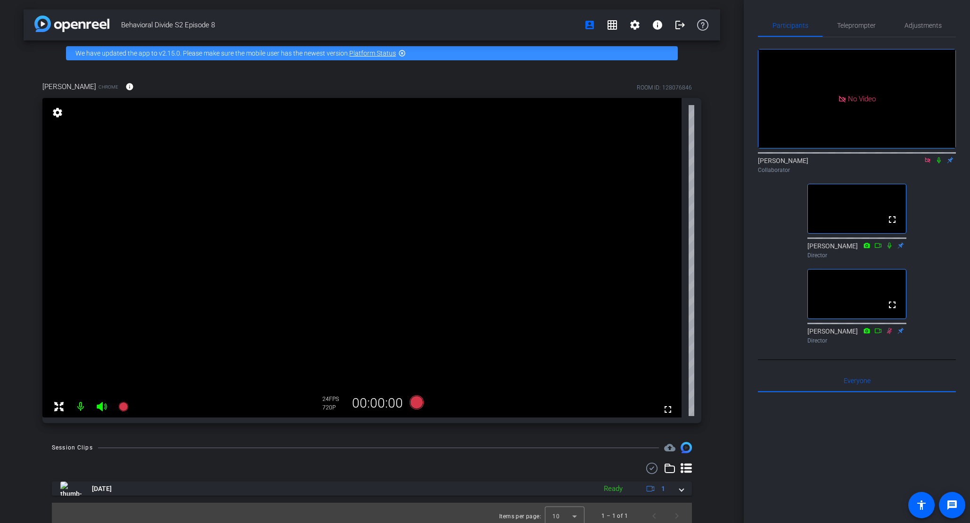
click at [939, 164] on icon at bounding box center [940, 160] width 8 height 7
click at [939, 22] on span "Adjustments" at bounding box center [923, 25] width 37 height 7
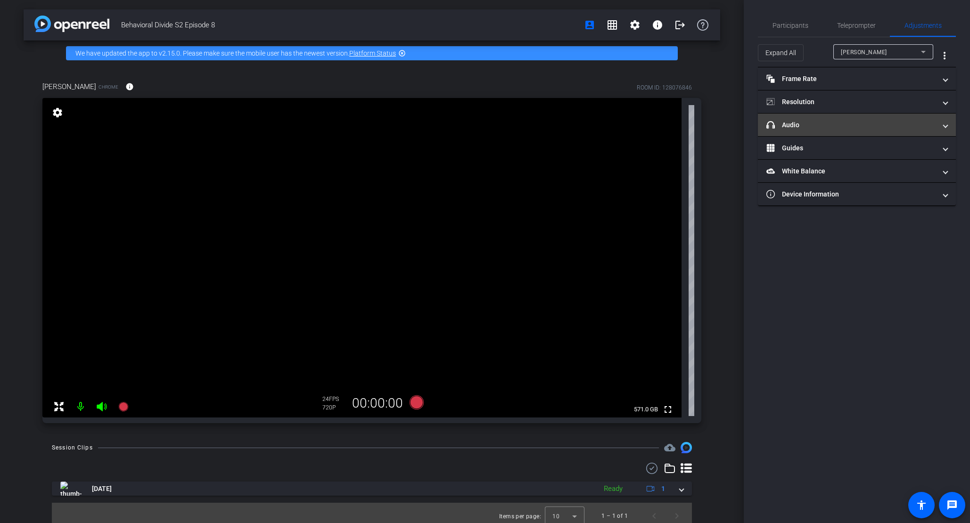
click at [940, 127] on span "headphone icon Audio" at bounding box center [855, 125] width 177 height 10
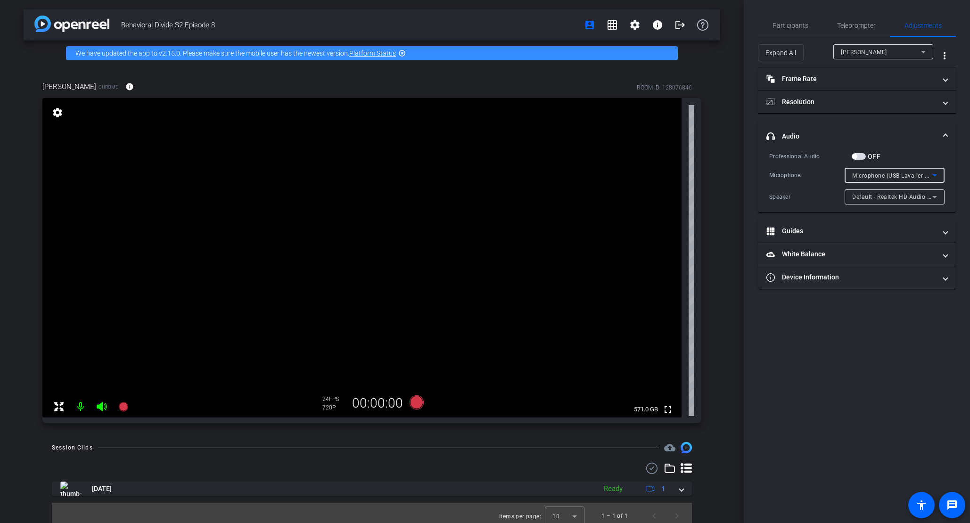
click at [929, 174] on icon at bounding box center [934, 175] width 11 height 11
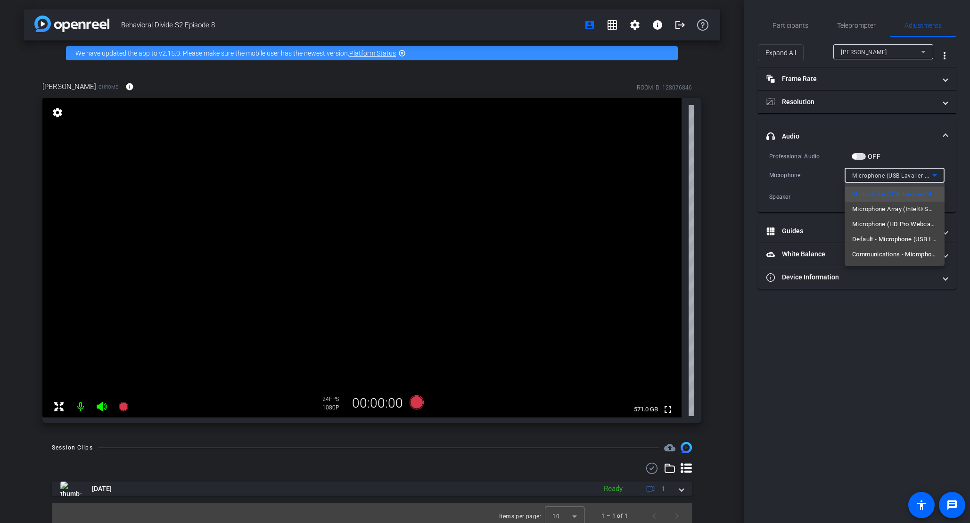
click at [963, 177] on div at bounding box center [485, 261] width 970 height 523
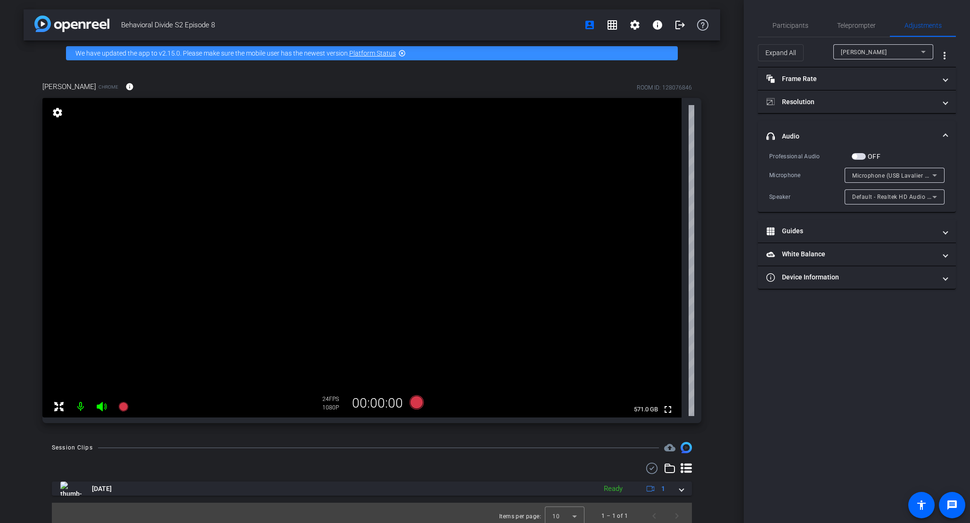
click at [931, 195] on icon at bounding box center [934, 196] width 11 height 11
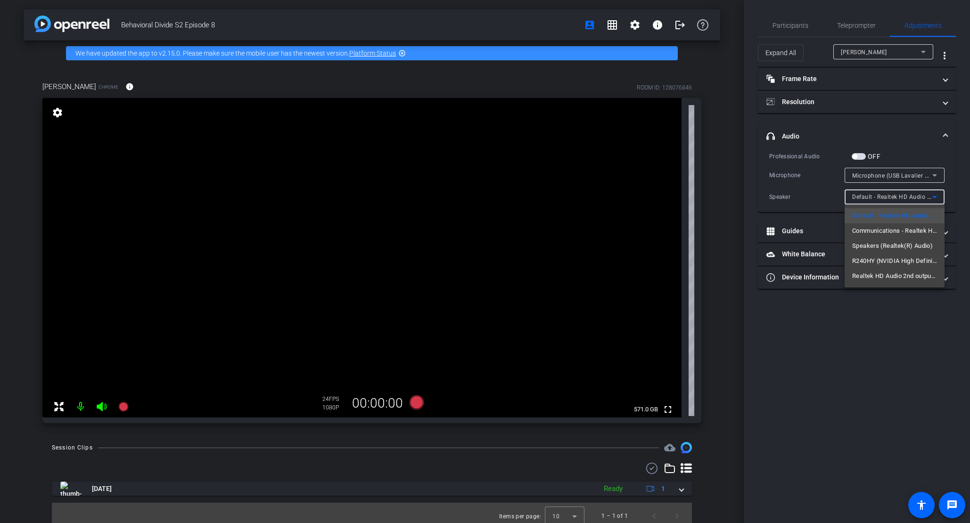
click at [959, 198] on div at bounding box center [485, 261] width 970 height 523
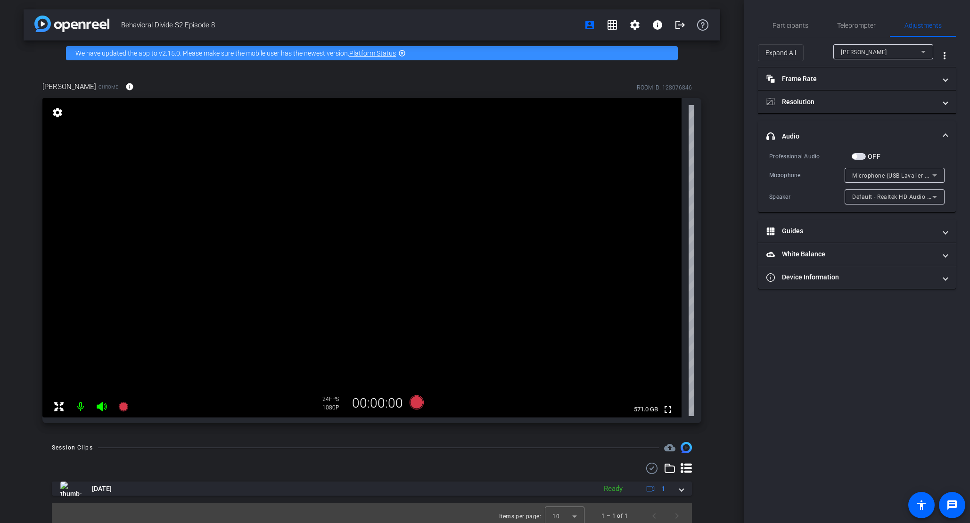
click at [935, 176] on icon at bounding box center [935, 175] width 5 height 2
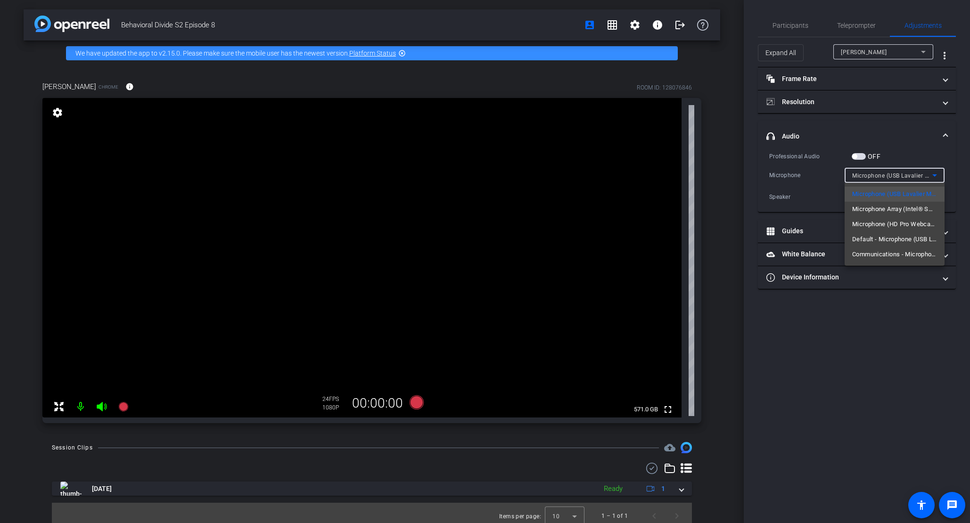
click at [950, 190] on div at bounding box center [485, 261] width 970 height 523
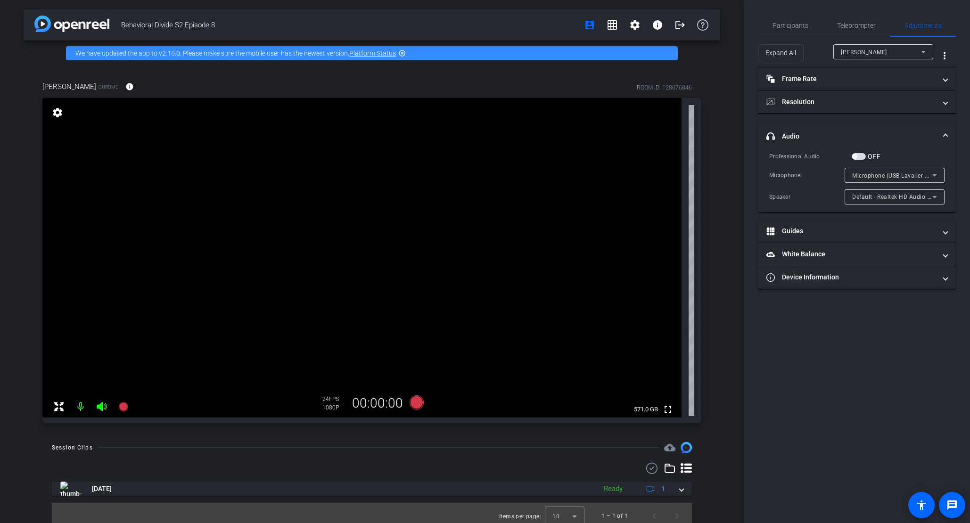
click at [928, 199] on span "Default - Realtek HD Audio 2nd output (Realtek(R) Audio)" at bounding box center [931, 197] width 157 height 8
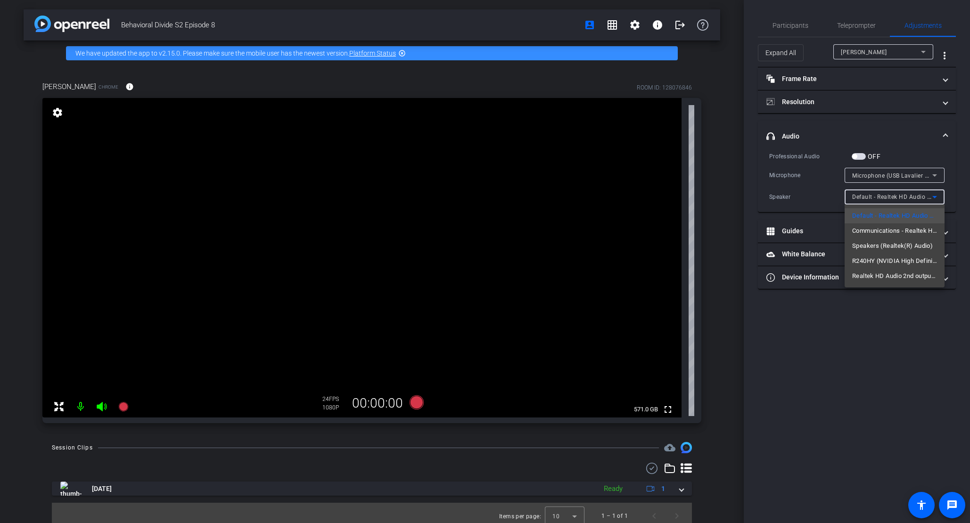
click at [961, 221] on div at bounding box center [485, 261] width 970 height 523
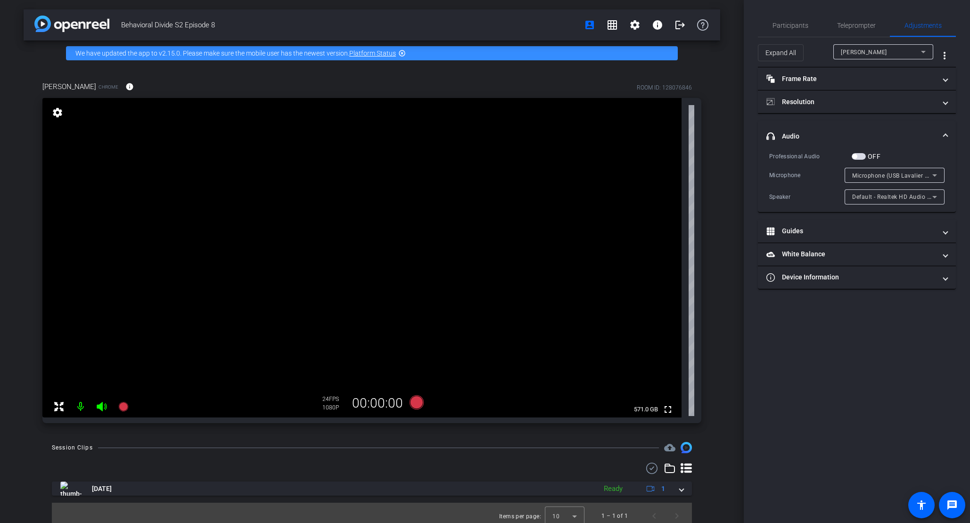
click at [872, 335] on div "Participants Teleprompter Adjustments Ky Miller Collaborator Jandle Johnson Dir…" at bounding box center [857, 261] width 226 height 523
click at [788, 24] on span "Participants" at bounding box center [791, 25] width 36 height 7
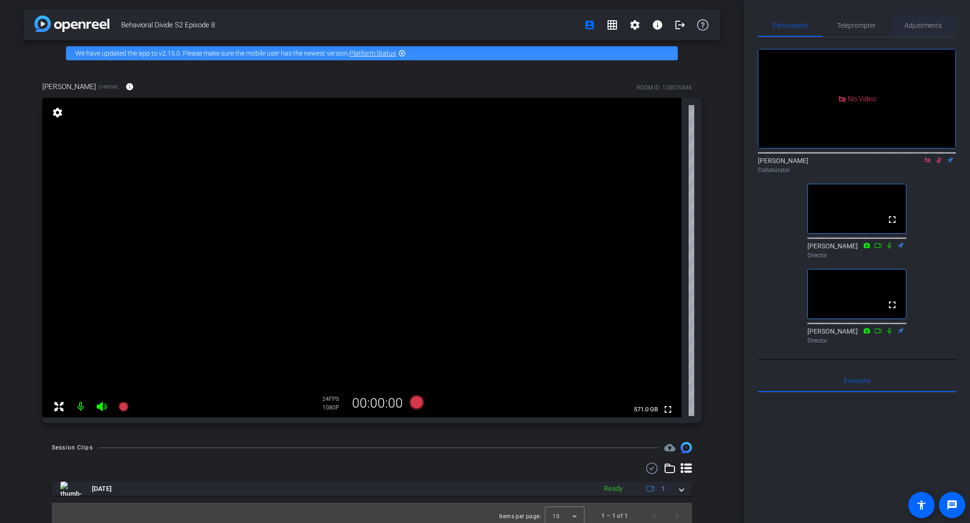
click at [927, 25] on span "Adjustments" at bounding box center [923, 25] width 37 height 7
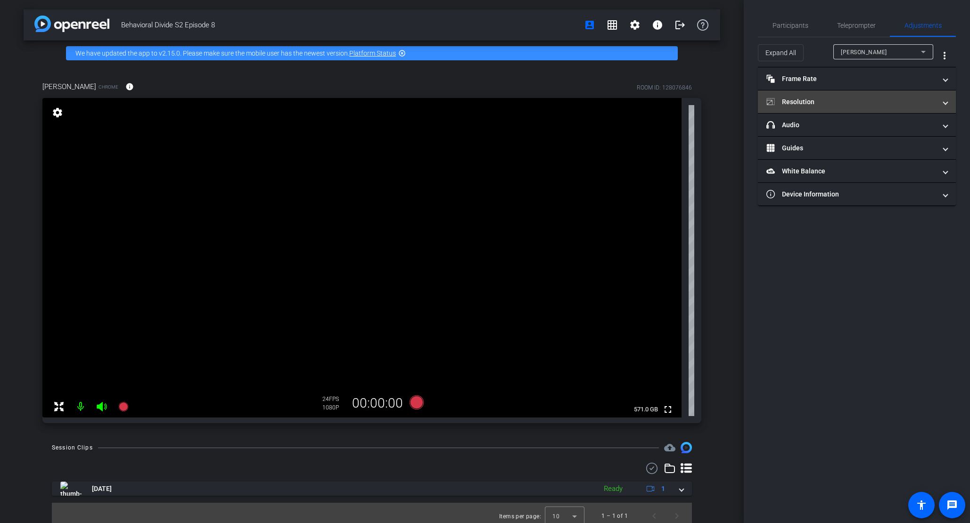
click at [942, 95] on mat-expansion-panel-header "Resolution" at bounding box center [857, 102] width 198 height 23
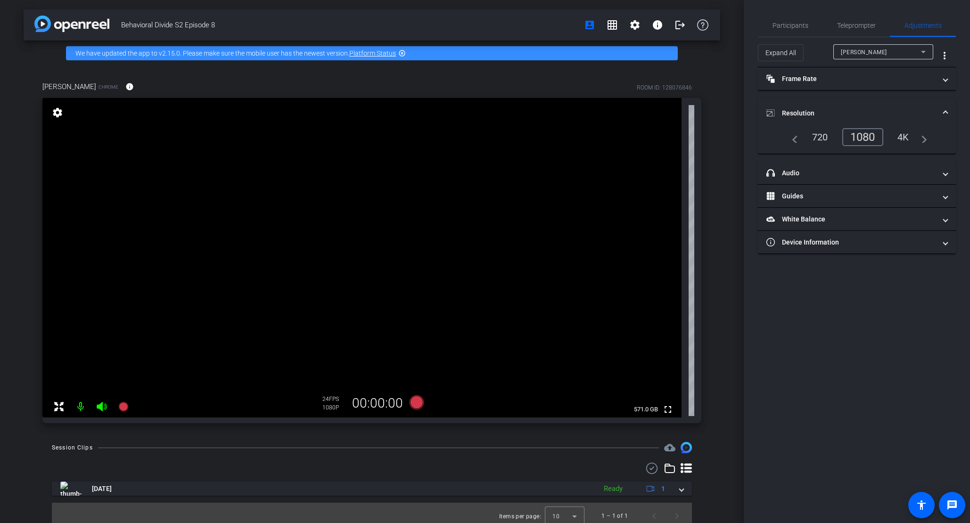
click at [944, 99] on mat-expansion-panel-header "Resolution" at bounding box center [857, 113] width 198 height 30
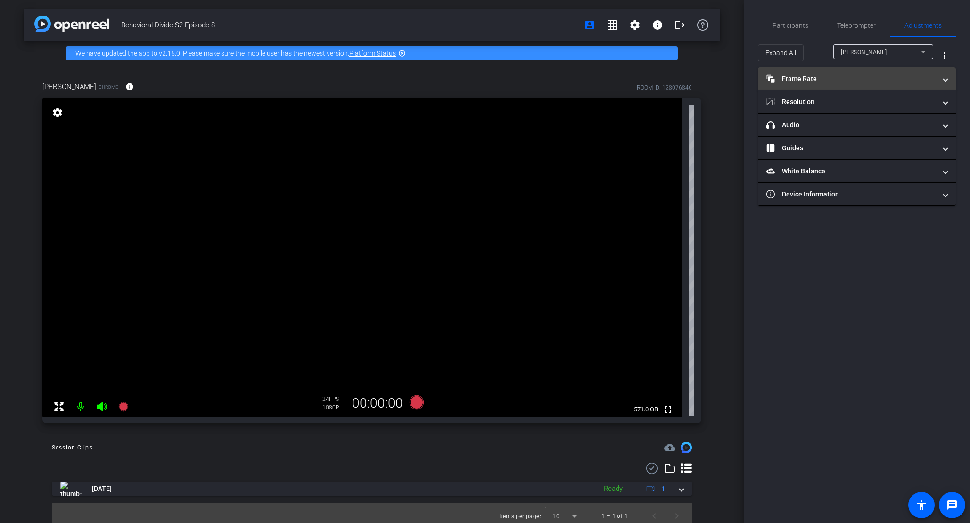
click at [944, 81] on span at bounding box center [946, 79] width 4 height 10
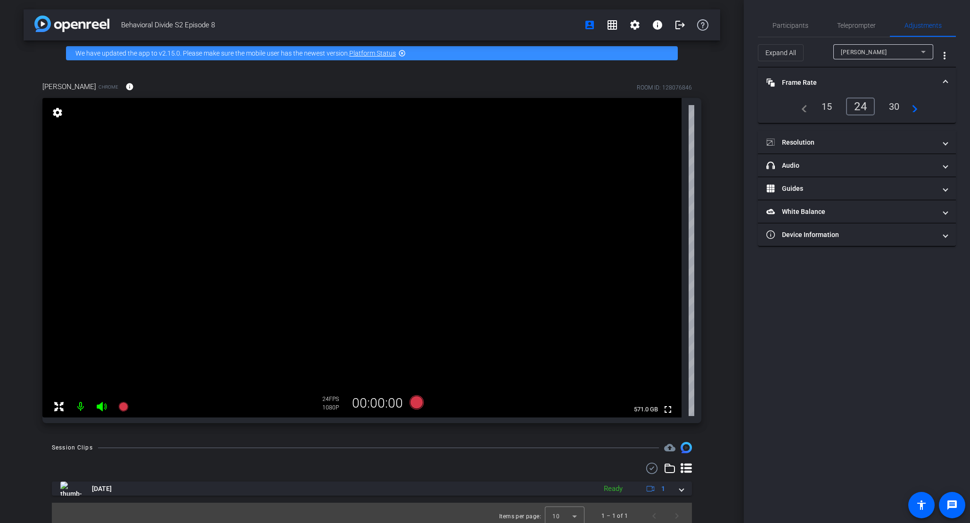
click at [944, 81] on span at bounding box center [946, 83] width 4 height 10
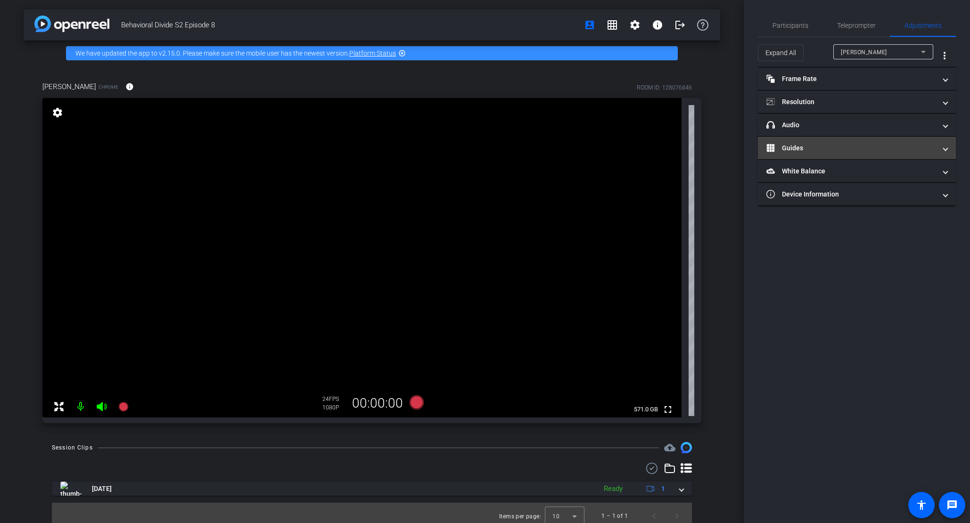
click at [944, 147] on span at bounding box center [946, 148] width 4 height 10
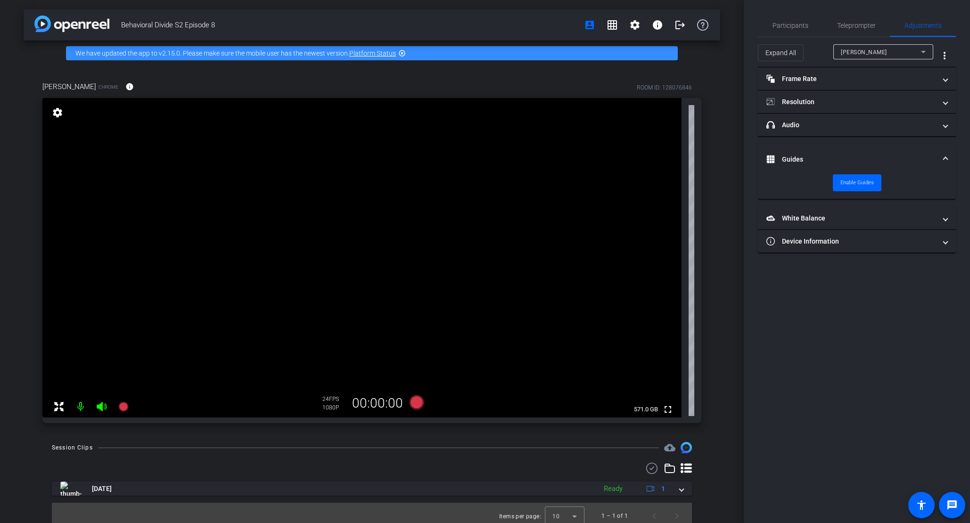
click at [947, 149] on mat-expansion-panel-header "Guides" at bounding box center [857, 159] width 198 height 30
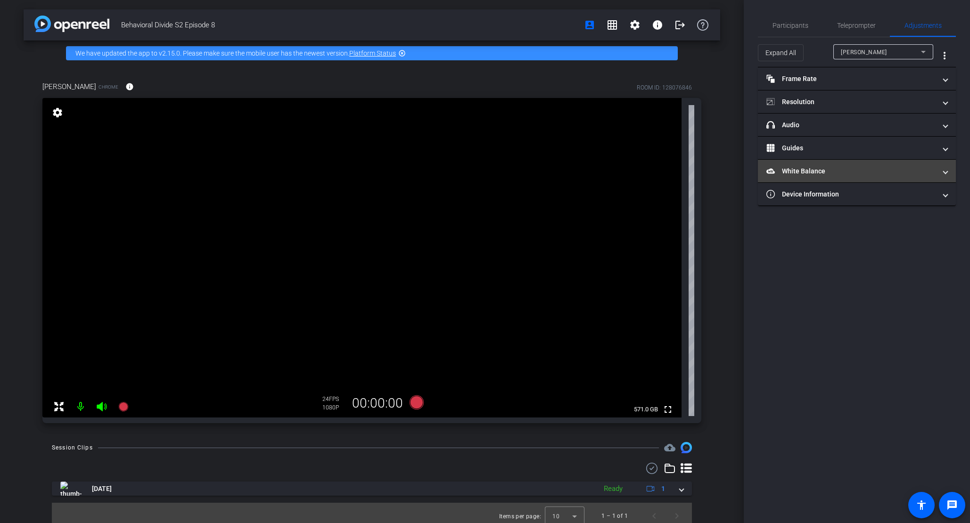
click at [939, 176] on span "White Balance White Balance" at bounding box center [855, 171] width 177 height 10
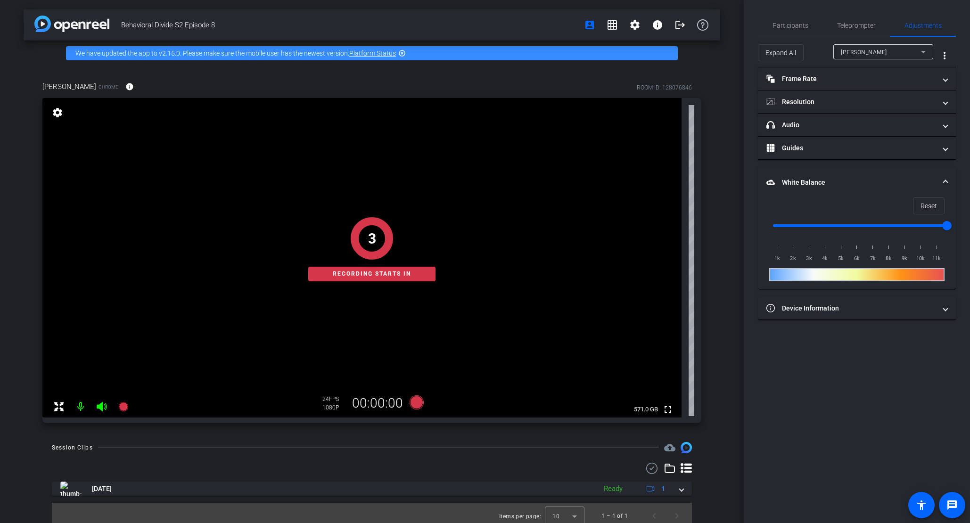
click at [946, 179] on span at bounding box center [946, 183] width 4 height 10
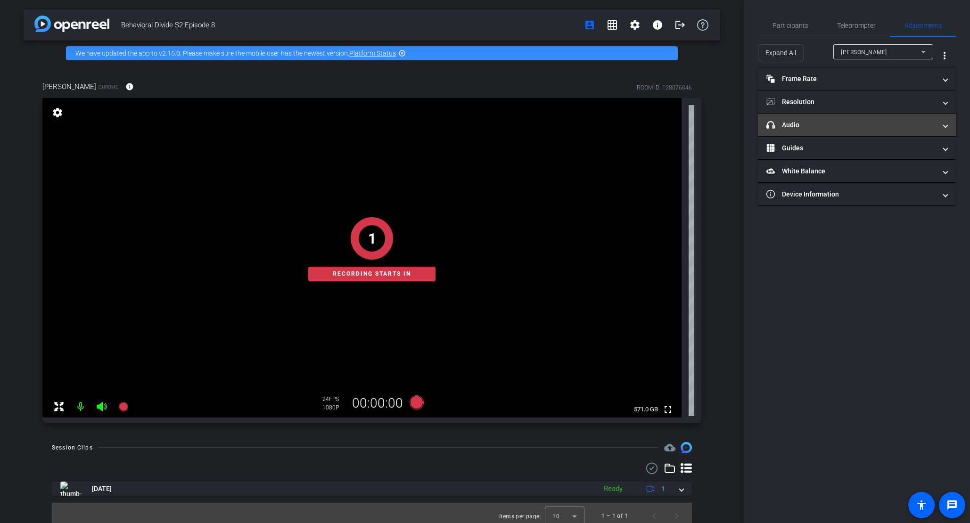
click at [945, 124] on span at bounding box center [946, 125] width 4 height 10
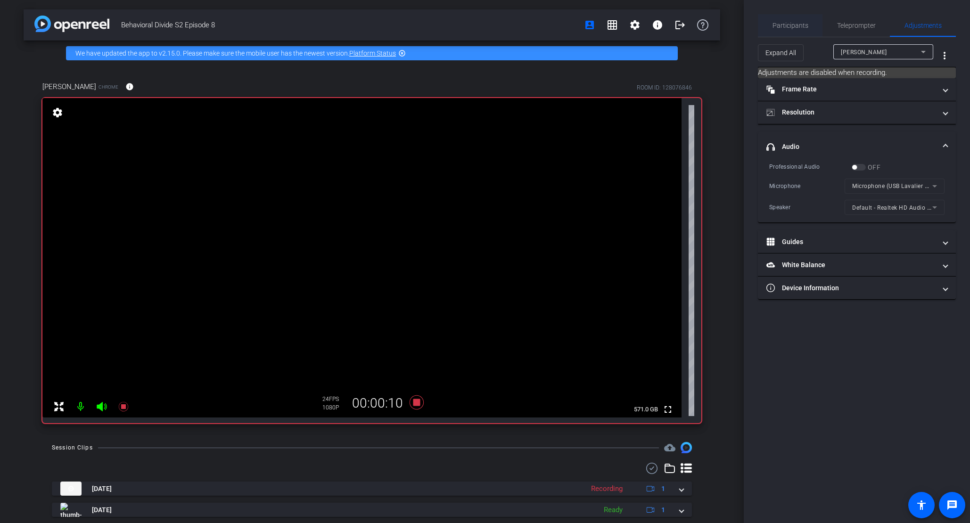
click at [788, 19] on span "Participants" at bounding box center [791, 25] width 36 height 23
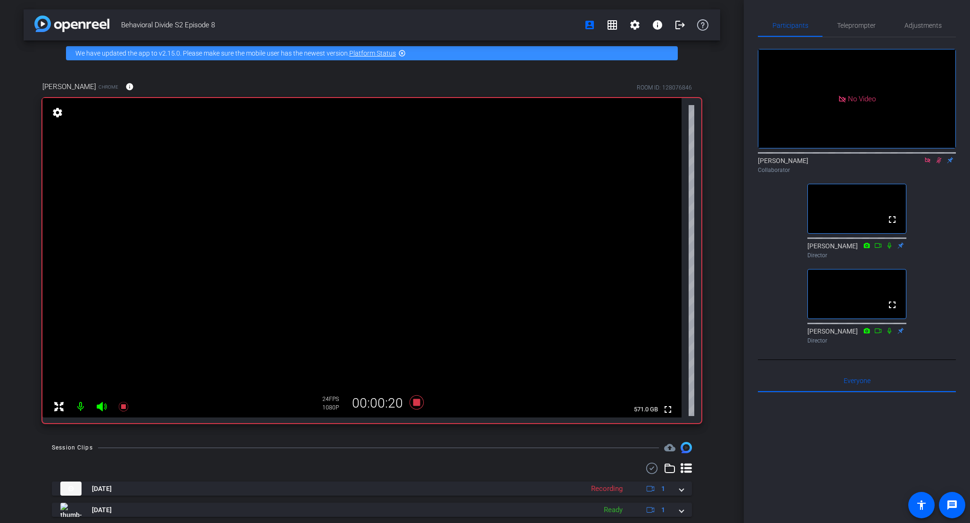
click at [939, 157] on icon at bounding box center [940, 160] width 8 height 7
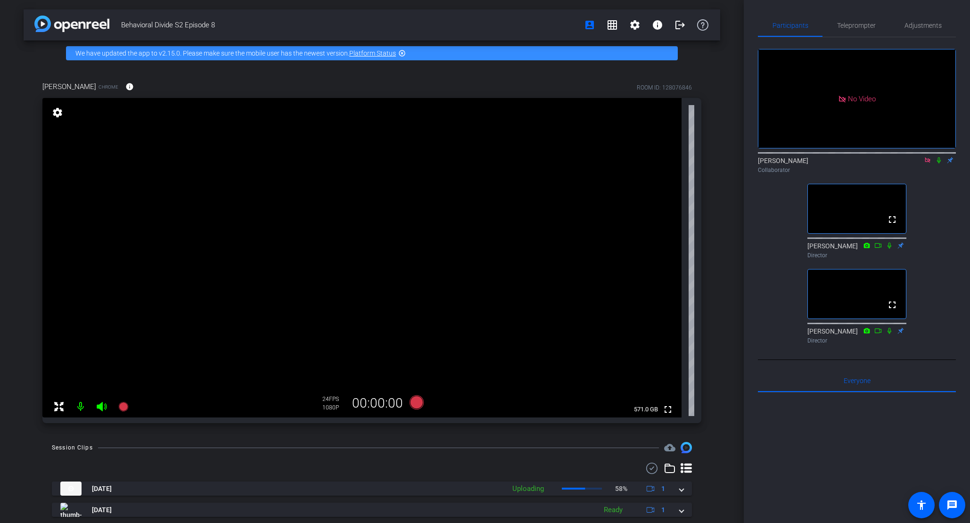
click at [946, 164] on div "No Video Ky Miller Collaborator fullscreen Jandle Johnson Director fullscreen A…" at bounding box center [857, 192] width 198 height 311
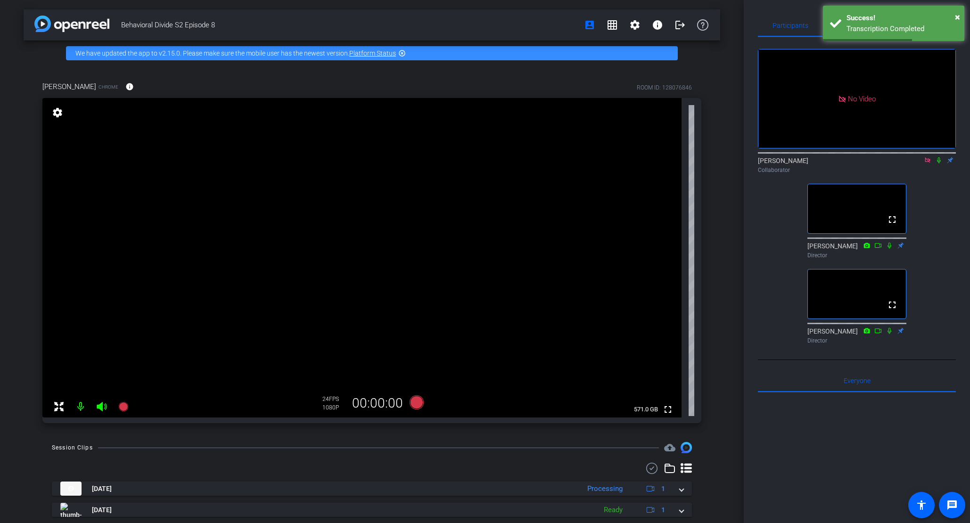
click at [933, 166] on div "No Video Ky Miller Collaborator fullscreen Jandle Johnson Director fullscreen A…" at bounding box center [857, 192] width 198 height 311
click at [939, 157] on icon at bounding box center [940, 160] width 8 height 7
click at [939, 158] on icon at bounding box center [939, 161] width 5 height 6
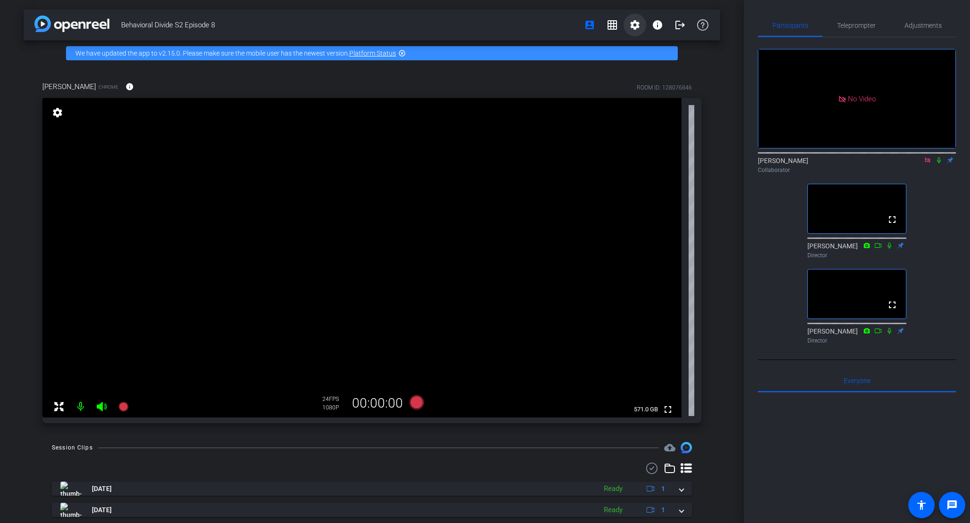
click at [630, 25] on mat-icon "settings" at bounding box center [635, 24] width 11 height 11
click at [873, 41] on div at bounding box center [485, 261] width 970 height 523
click at [929, 158] on icon at bounding box center [927, 160] width 5 height 5
click at [769, 140] on mat-icon "settings" at bounding box center [769, 134] width 11 height 11
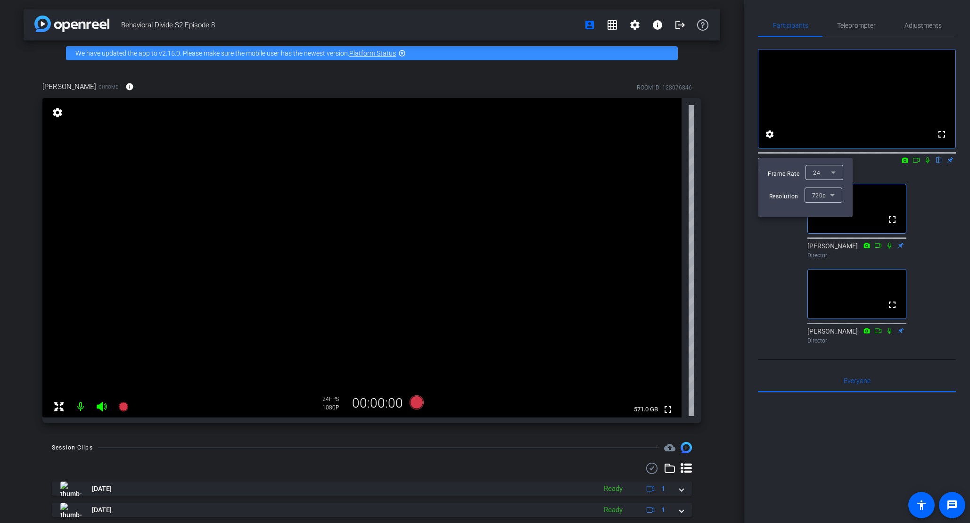
click at [870, 32] on div at bounding box center [485, 261] width 970 height 523
click at [857, 25] on span "Teleprompter" at bounding box center [857, 25] width 39 height 7
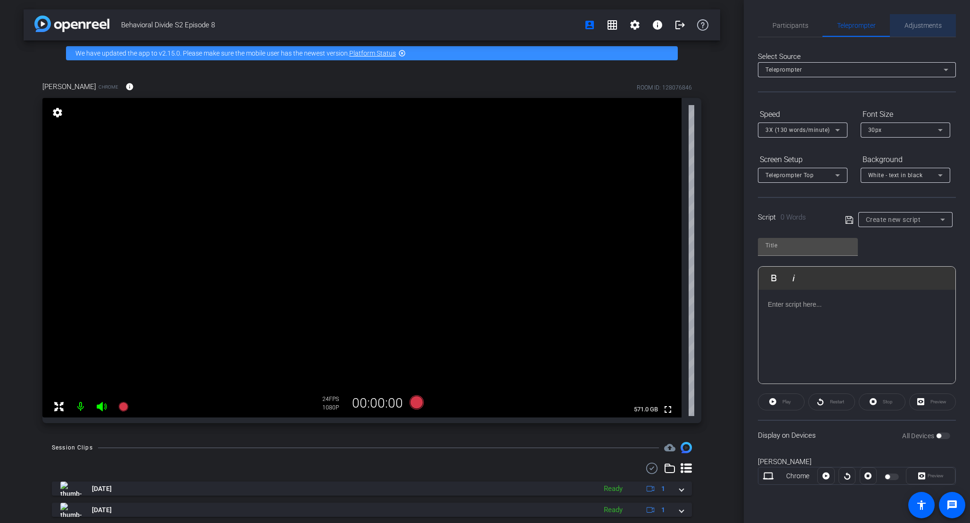
click at [920, 25] on span "Adjustments" at bounding box center [923, 25] width 37 height 7
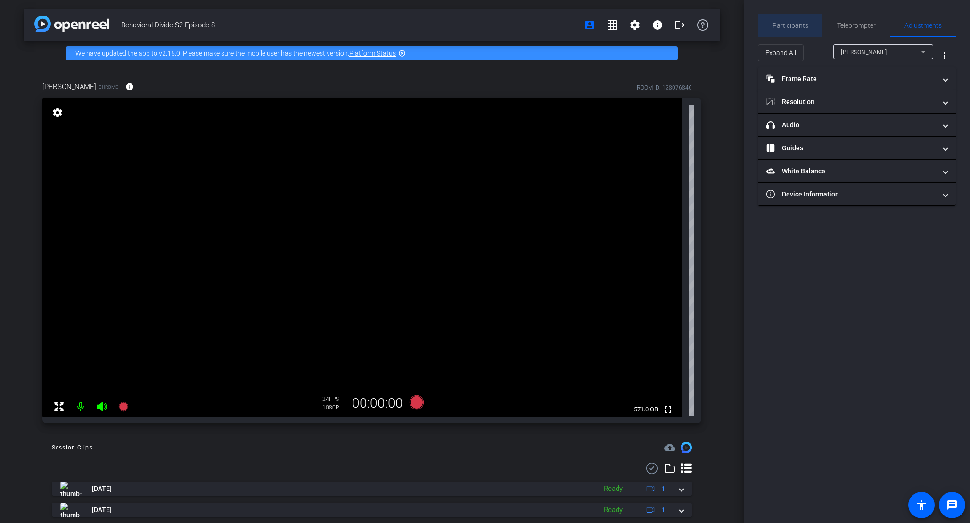
click at [794, 22] on span "Participants" at bounding box center [791, 25] width 36 height 7
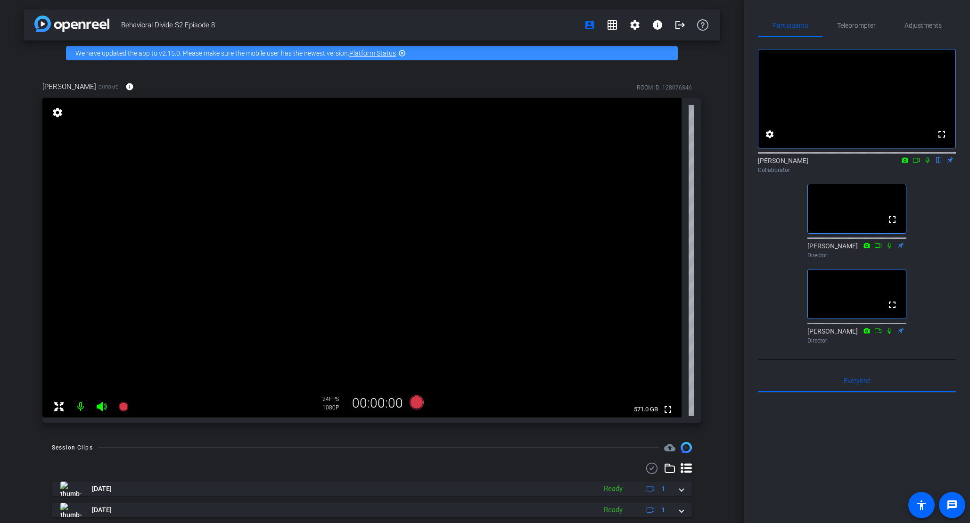
click at [744, 339] on div "Participants Teleprompter Adjustments fullscreen settings Ky Miller flip Collab…" at bounding box center [857, 261] width 226 height 523
click at [659, 25] on mat-icon "info" at bounding box center [657, 24] width 11 height 11
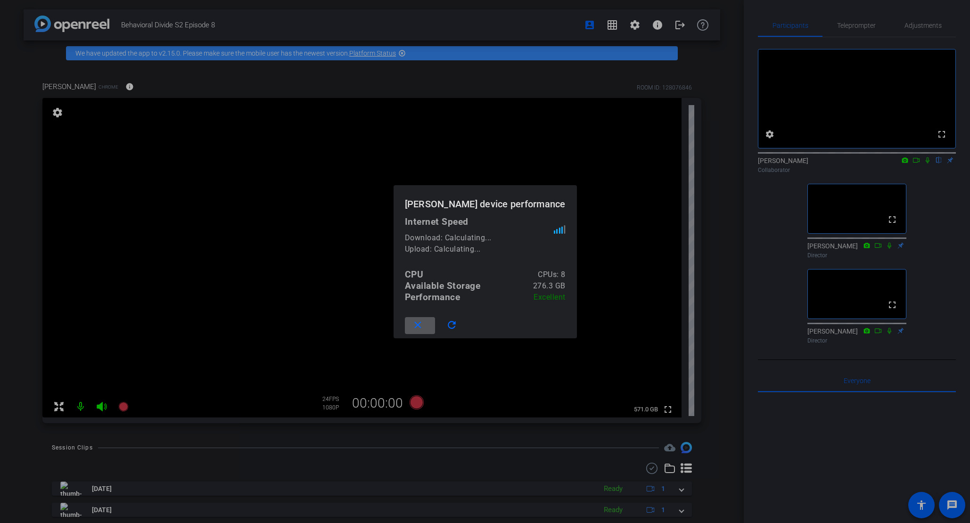
click at [424, 327] on mat-icon "close" at bounding box center [418, 326] width 12 height 12
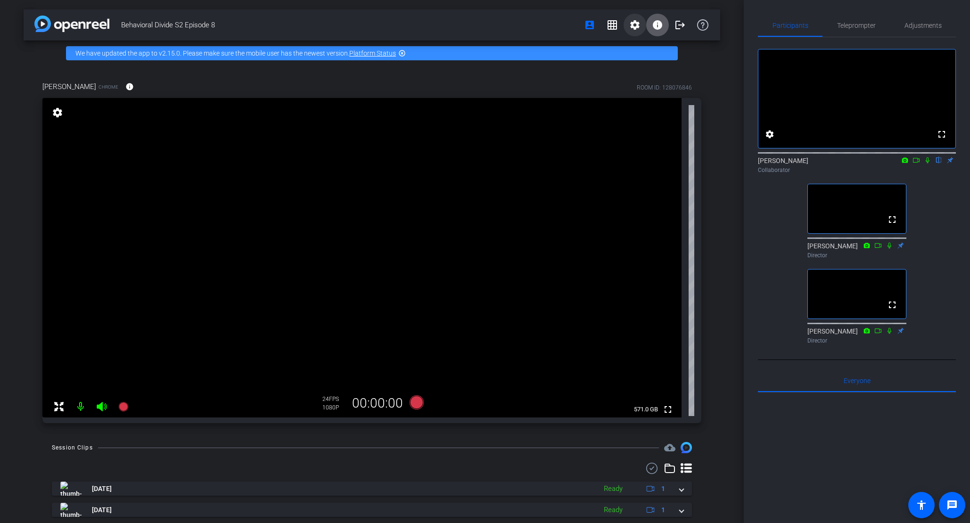
click at [637, 22] on mat-icon "settings" at bounding box center [635, 24] width 11 height 11
click at [705, 26] on div at bounding box center [485, 261] width 970 height 523
click at [704, 24] on icon at bounding box center [702, 24] width 11 height 11
drag, startPoint x: 930, startPoint y: 210, endPoint x: 929, endPoint y: 192, distance: 17.9
click at [929, 210] on div "fullscreen settings Ky Miller flip Collaborator fullscreen Jandle Johnson Direc…" at bounding box center [857, 192] width 198 height 311
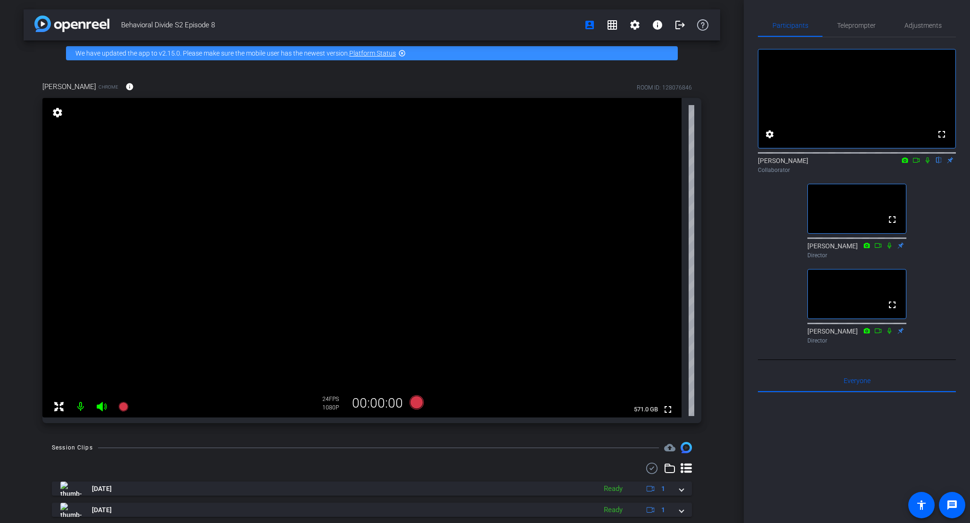
click at [928, 164] on icon at bounding box center [928, 160] width 8 height 7
click at [915, 164] on icon at bounding box center [917, 160] width 8 height 7
click at [937, 164] on icon at bounding box center [940, 160] width 8 height 7
click at [937, 164] on icon at bounding box center [939, 161] width 5 height 6
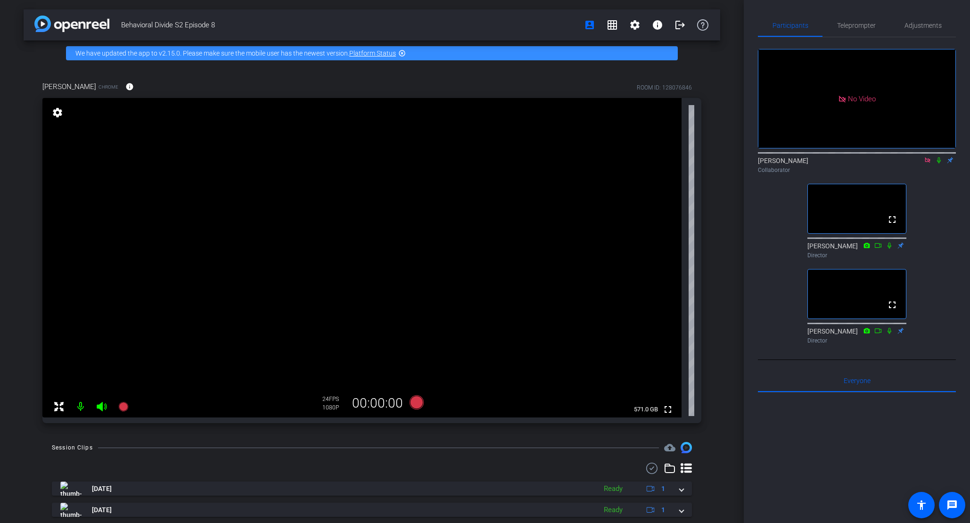
click at [763, 174] on div "Ky Miller Collaborator" at bounding box center [857, 165] width 198 height 18
click at [770, 174] on div "Collaborator" at bounding box center [857, 170] width 198 height 8
click at [949, 174] on div "Ky Miller Collaborator" at bounding box center [857, 165] width 198 height 18
click at [752, 83] on div "Participants Teleprompter Adjustments No Video Ky Miller Collaborator fullscree…" at bounding box center [857, 261] width 226 height 523
click at [938, 164] on icon at bounding box center [940, 160] width 8 height 7
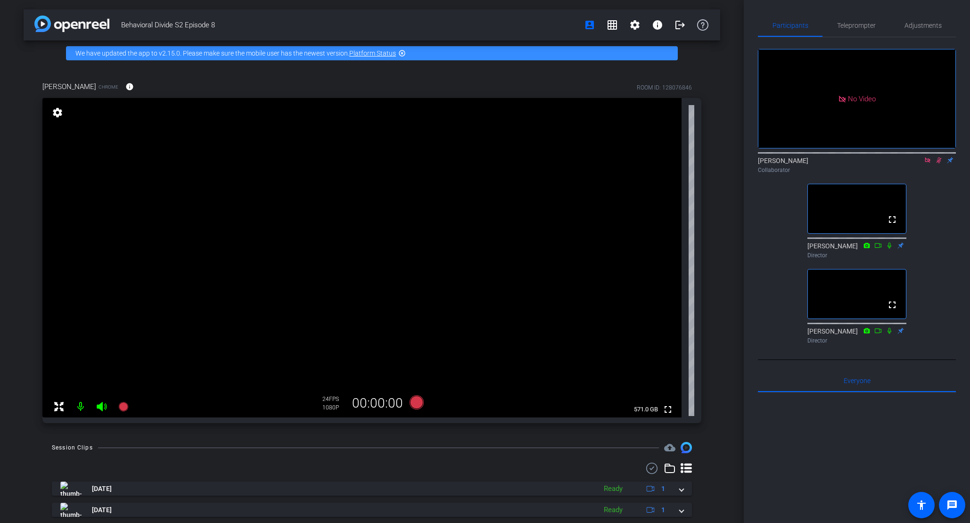
click at [938, 164] on icon at bounding box center [940, 160] width 8 height 7
click at [886, 29] on div "Teleprompter" at bounding box center [856, 25] width 67 height 23
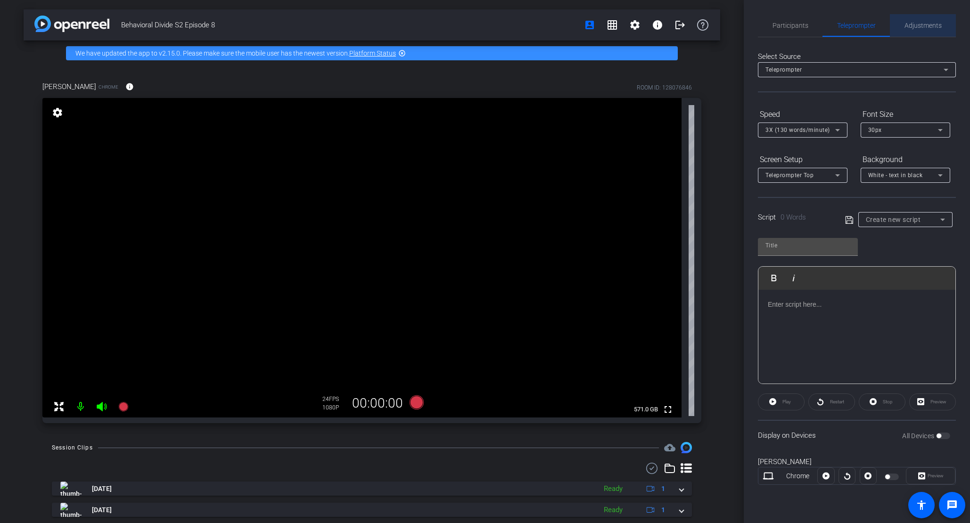
click at [921, 27] on span "Adjustments" at bounding box center [923, 25] width 37 height 7
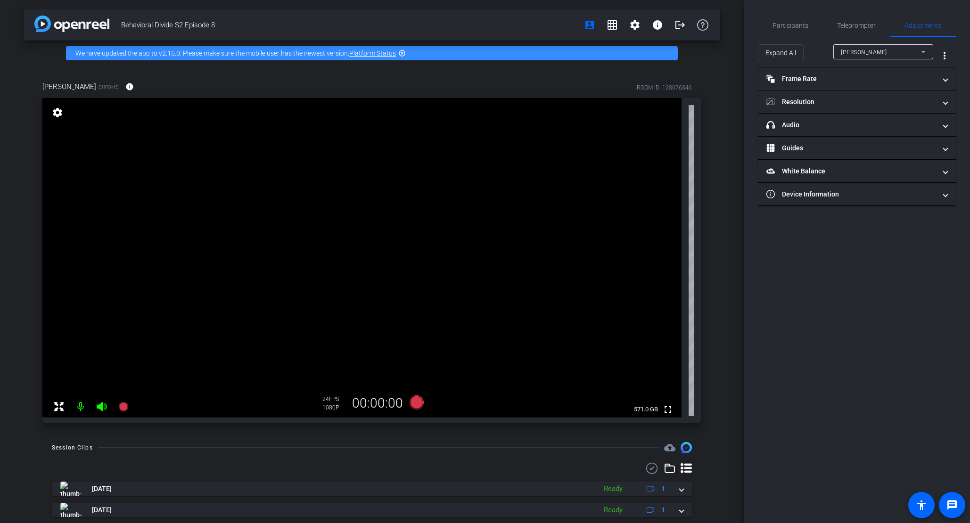
click at [912, 49] on div "[PERSON_NAME]" at bounding box center [881, 52] width 80 height 12
drag, startPoint x: 826, startPoint y: 42, endPoint x: 809, endPoint y: 31, distance: 20.1
click at [826, 42] on div at bounding box center [485, 261] width 970 height 523
click at [794, 25] on span "Participants" at bounding box center [791, 25] width 36 height 7
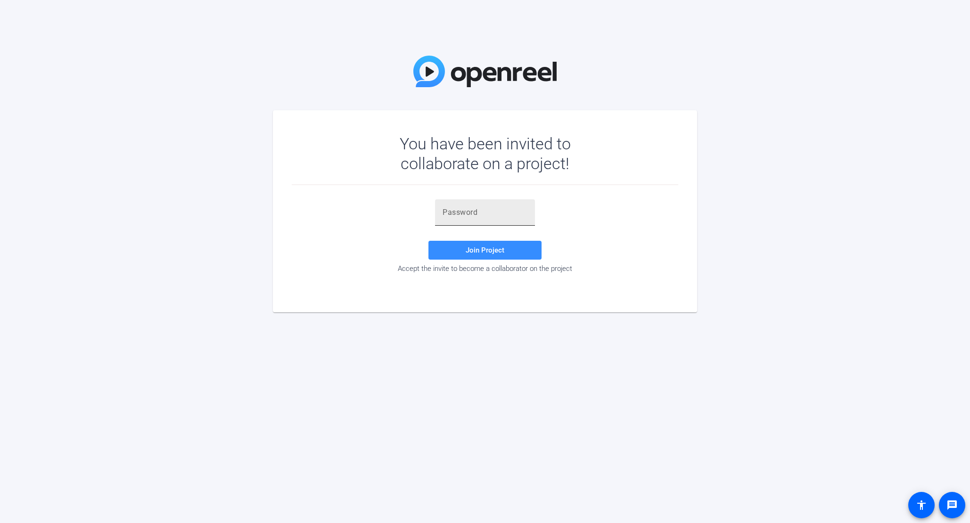
click at [456, 219] on div at bounding box center [485, 212] width 85 height 26
paste input "v3dP4p"
type input "v3dP4p"
click at [468, 247] on span "Join Project" at bounding box center [485, 250] width 39 height 8
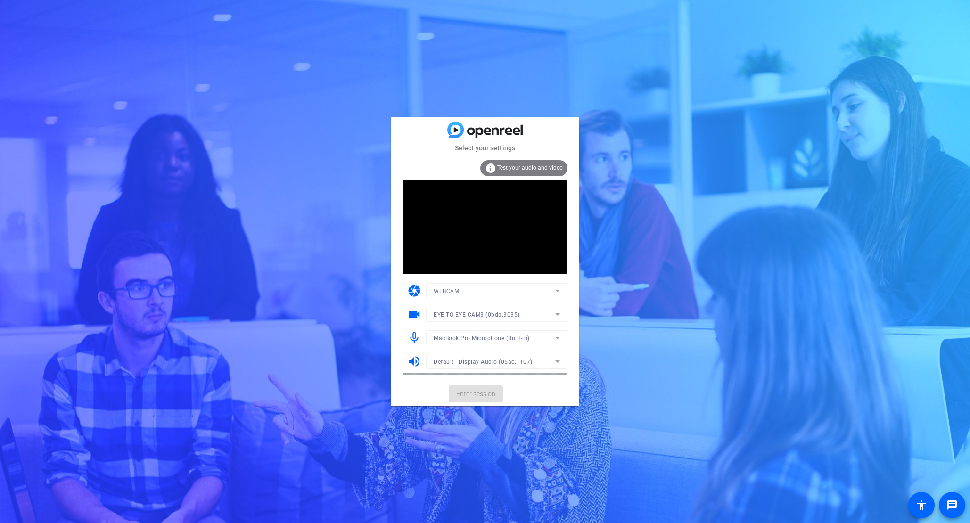
click at [533, 340] on mat-form-field "MacBook Pro Microphone (Built-in)" at bounding box center [496, 338] width 141 height 15
click at [533, 340] on div "MacBook Pro Microphone (Built-in)" at bounding box center [495, 338] width 122 height 12
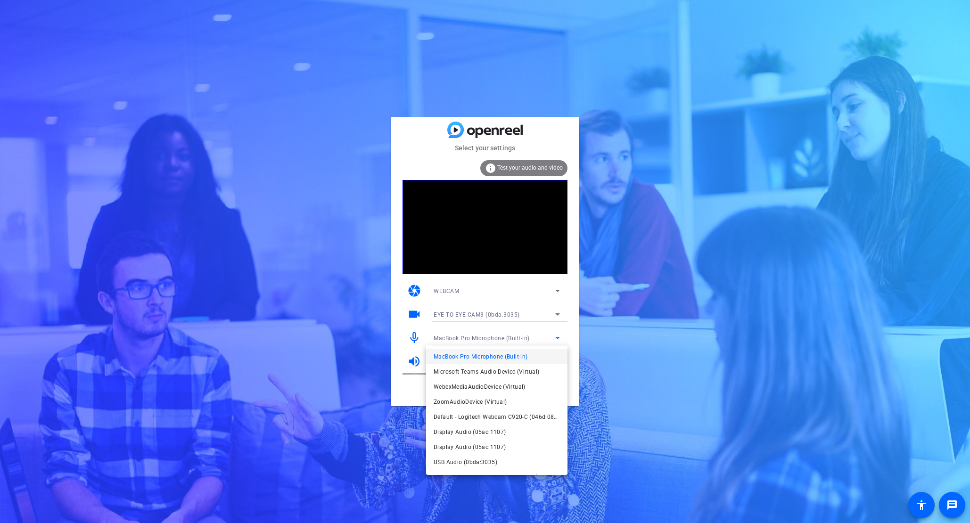
click at [491, 431] on span "Display Audio (05ac:1107)" at bounding box center [470, 432] width 72 height 11
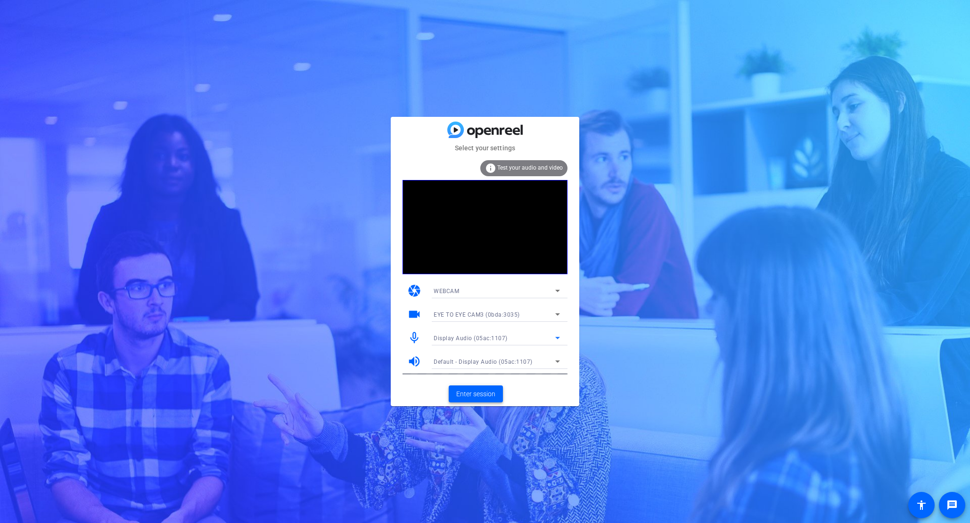
click at [480, 394] on span "Enter session" at bounding box center [475, 395] width 39 height 10
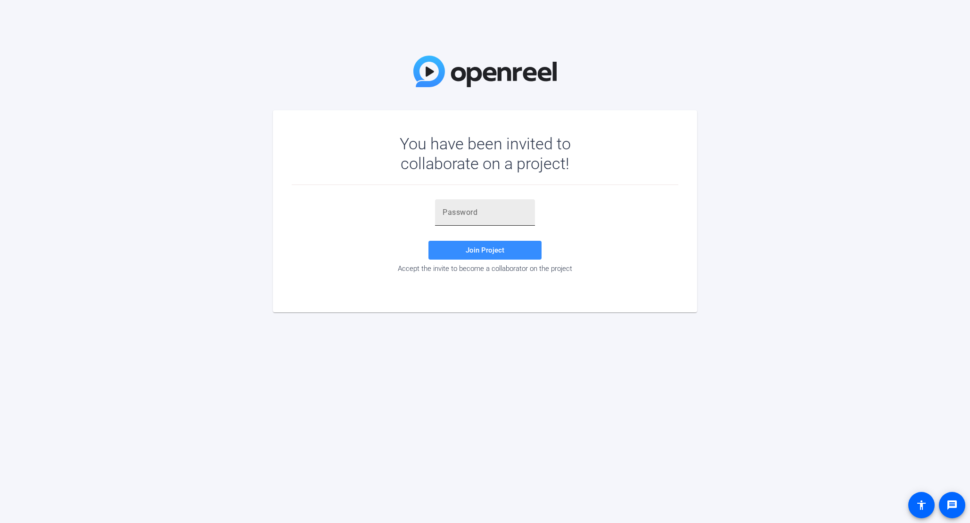
click at [434, 223] on div "Join Project Accept the invite to become a collaborator on the project" at bounding box center [485, 236] width 387 height 74
click at [467, 217] on input "text" at bounding box center [485, 212] width 85 height 11
paste input "v3dP4p"
type input "v3dP4p"
click at [464, 256] on span at bounding box center [485, 250] width 113 height 23
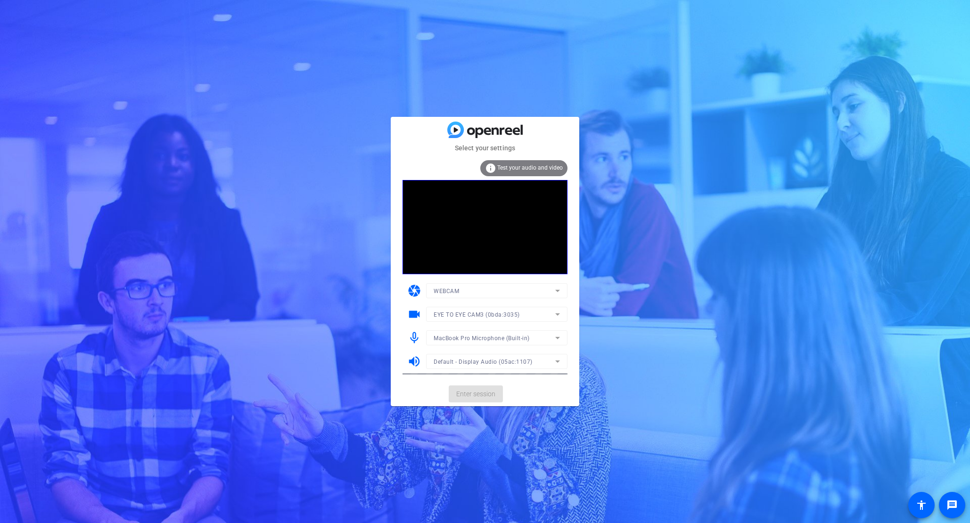
click at [524, 335] on mat-form-field "MacBook Pro Microphone (Built-in)" at bounding box center [496, 338] width 141 height 15
click at [526, 339] on span "MacBook Pro Microphone (Built-in)" at bounding box center [482, 338] width 96 height 7
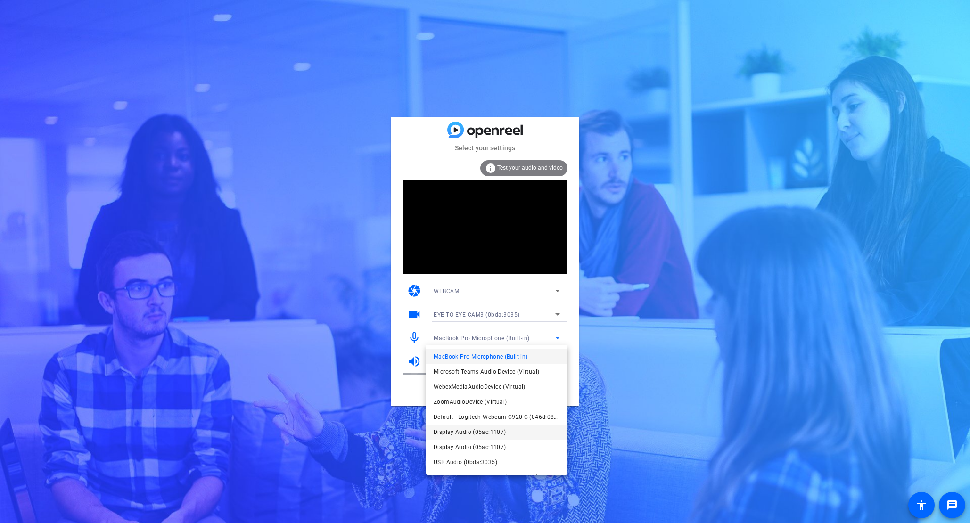
click at [505, 431] on mat-option "Display Audio (05ac:1107)" at bounding box center [496, 432] width 141 height 15
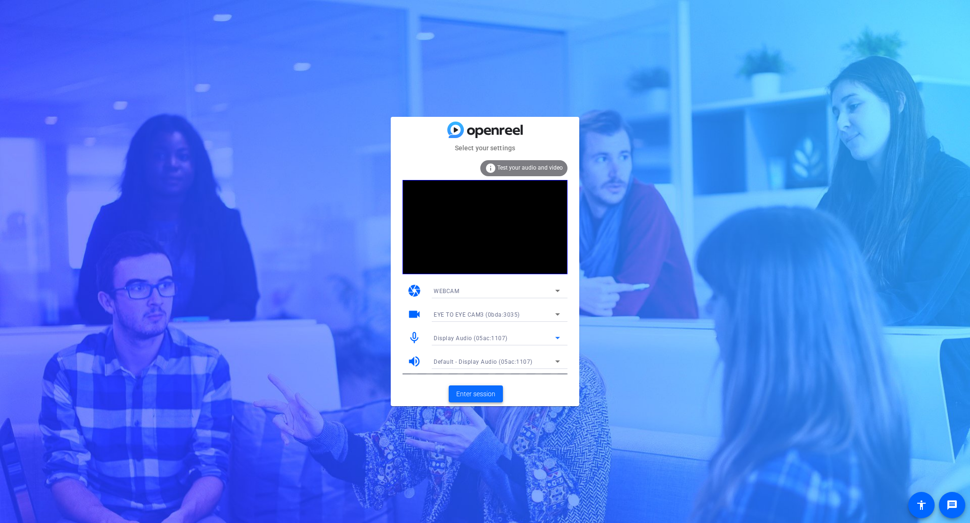
click at [474, 395] on span "Enter session" at bounding box center [475, 395] width 39 height 10
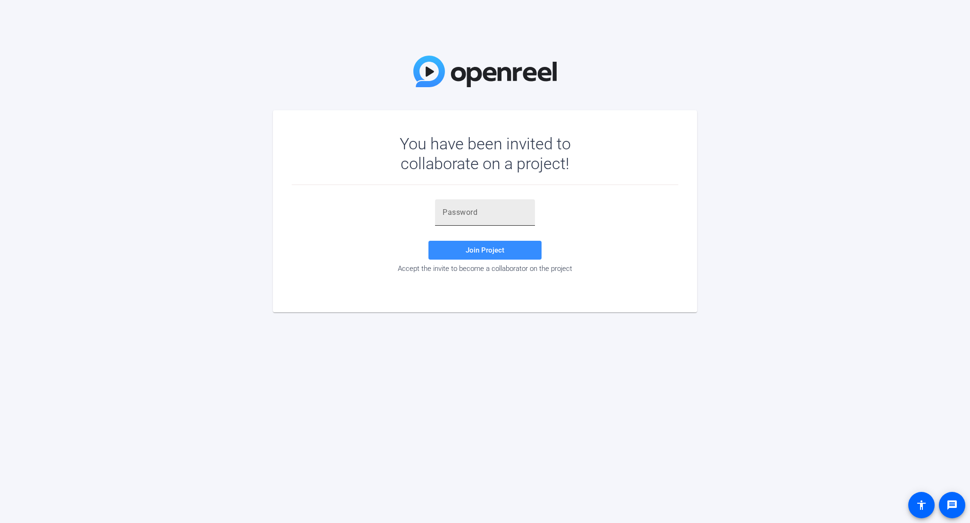
click at [495, 211] on input "text" at bounding box center [485, 212] width 85 height 11
paste input "v3dP4p"
type input "v3dP4p"
click at [469, 247] on span "Join Project" at bounding box center [485, 250] width 39 height 8
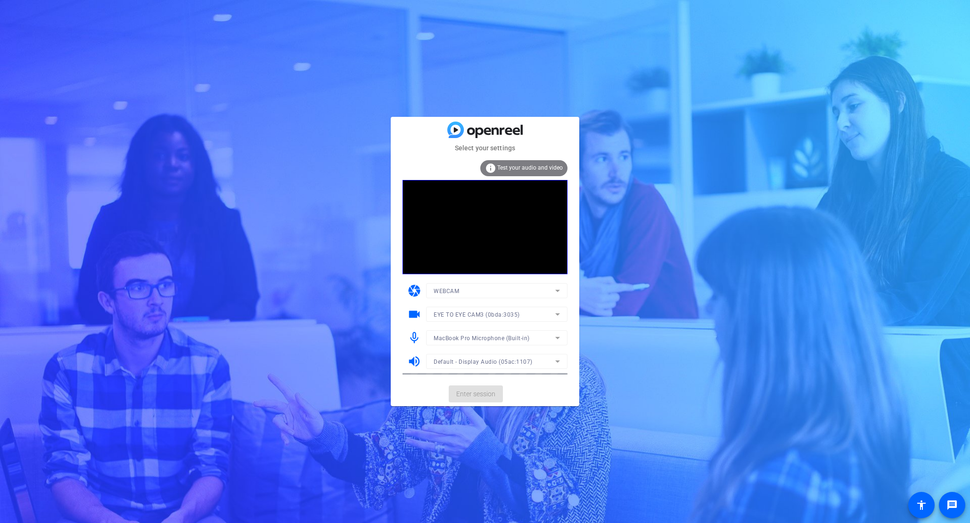
click at [537, 341] on mat-form-field "MacBook Pro Microphone (Built-in)" at bounding box center [496, 338] width 141 height 15
click at [537, 340] on div "MacBook Pro Microphone (Built-in)" at bounding box center [495, 338] width 122 height 12
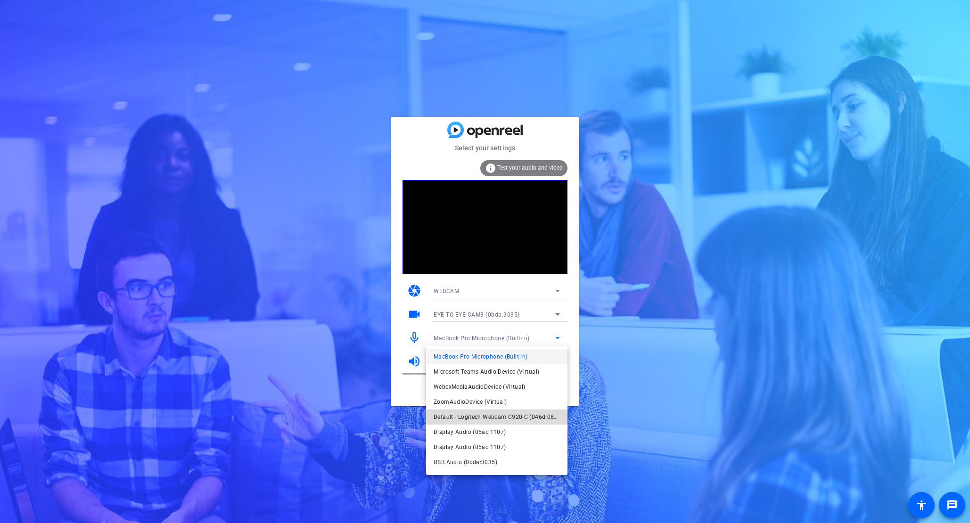
click at [471, 417] on span "Default - Logitech Webcam C920-C (046d:0841)" at bounding box center [497, 417] width 126 height 11
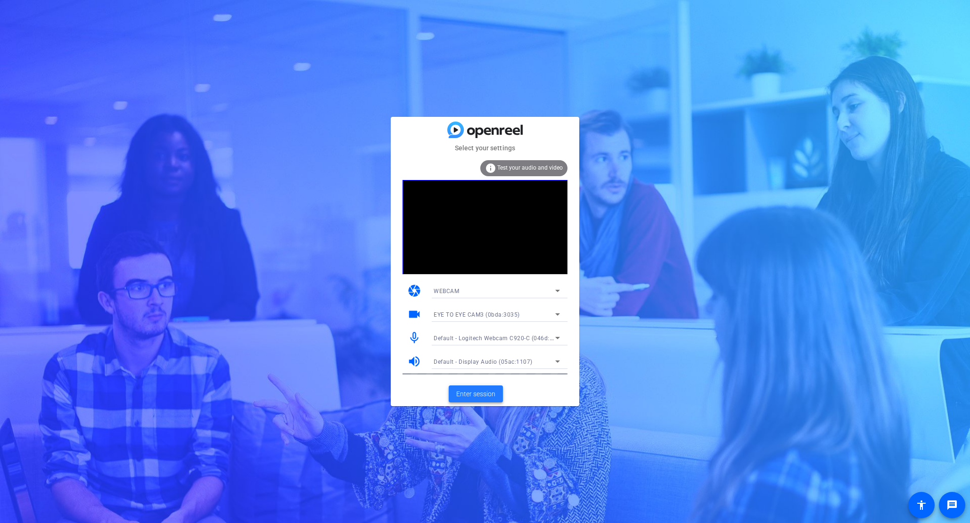
click at [470, 394] on span "Enter session" at bounding box center [475, 395] width 39 height 10
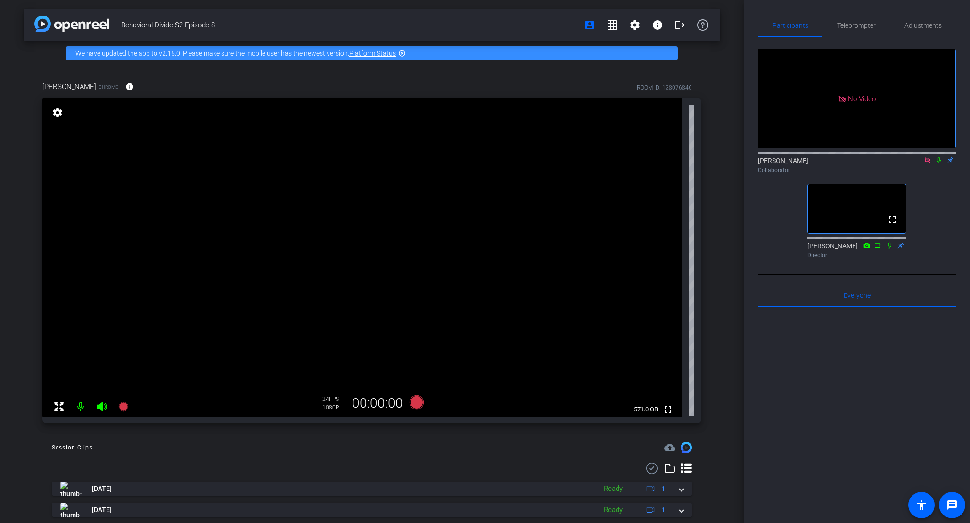
click at [937, 164] on icon at bounding box center [940, 160] width 8 height 7
click at [847, 299] on span "Everyone 0" at bounding box center [857, 295] width 27 height 7
click at [953, 237] on div "No Video [PERSON_NAME] Collaborator fullscreen [PERSON_NAME] Director" at bounding box center [857, 149] width 198 height 225
click at [945, 263] on div "No Video [PERSON_NAME] Collaborator fullscreen [PERSON_NAME] Director" at bounding box center [857, 149] width 198 height 225
